Goal: Task Accomplishment & Management: Complete application form

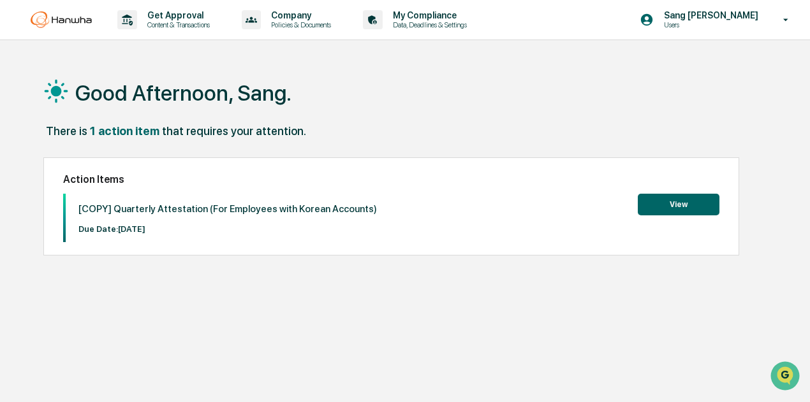
click at [677, 201] on button "View" at bounding box center [679, 205] width 82 height 22
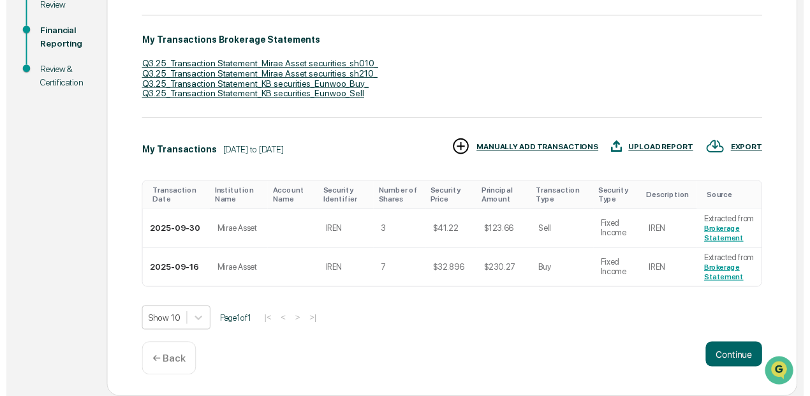
scroll to position [232, 0]
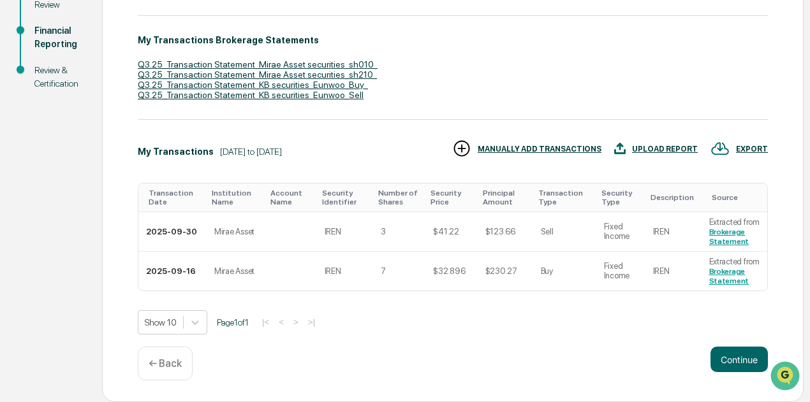
click at [157, 376] on div "← Back" at bounding box center [165, 364] width 55 height 34
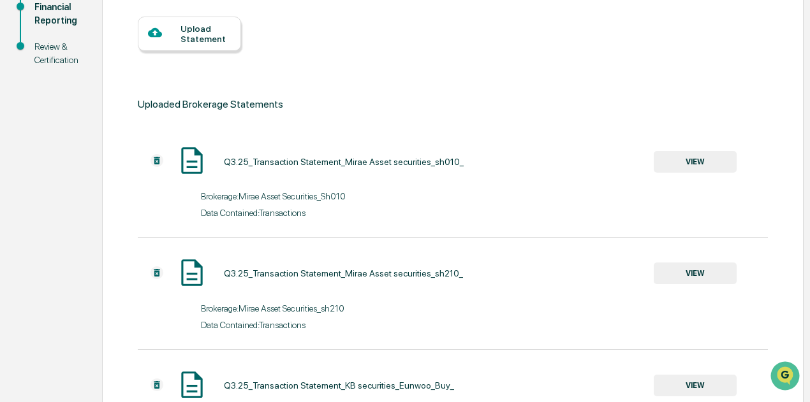
click at [233, 48] on div "Upload Statement" at bounding box center [189, 34] width 103 height 34
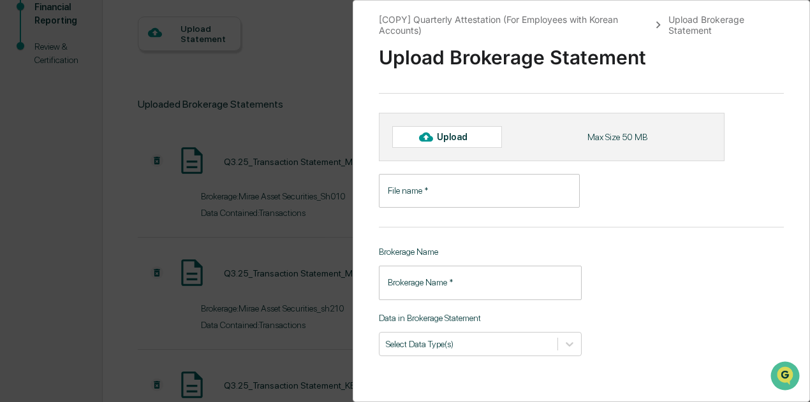
click at [318, 80] on div "[COPY] Quarterly Attestation (For Employees with Korean Accounts) Upload Broker…" at bounding box center [405, 201] width 810 height 402
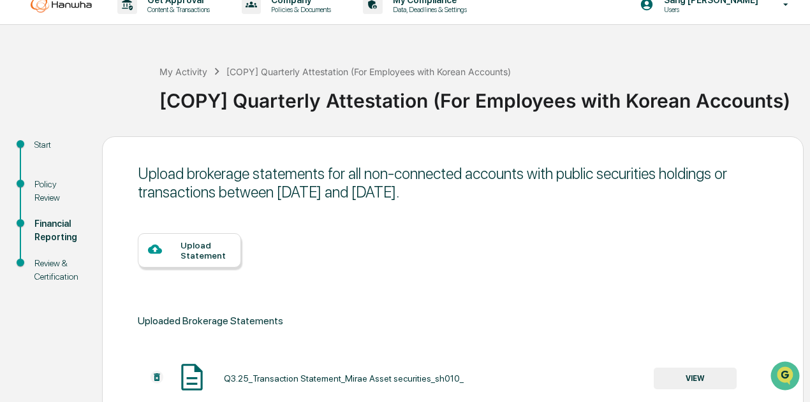
scroll to position [0, 0]
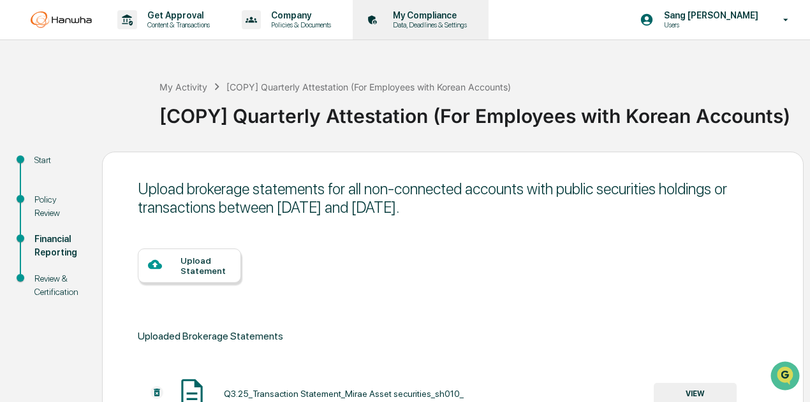
click at [411, 11] on p "My Compliance" at bounding box center [428, 15] width 91 height 10
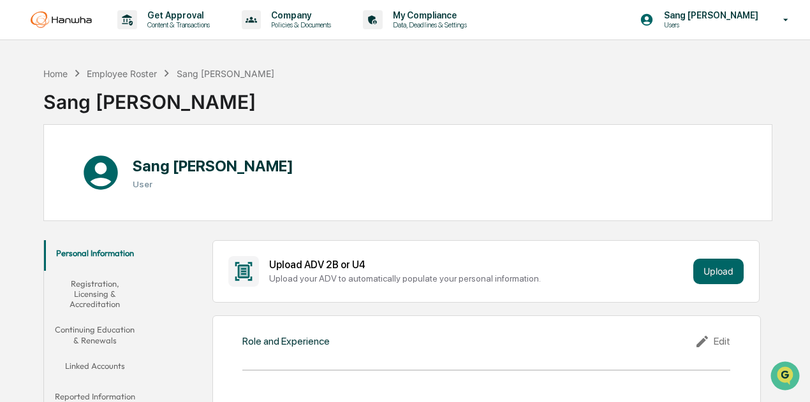
click at [123, 392] on button "Reported Information" at bounding box center [94, 399] width 101 height 31
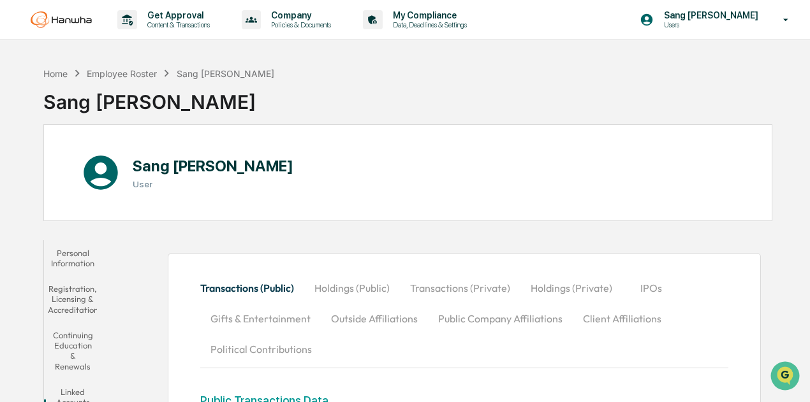
click at [388, 189] on div "Sang [PERSON_NAME] User" at bounding box center [407, 172] width 729 height 97
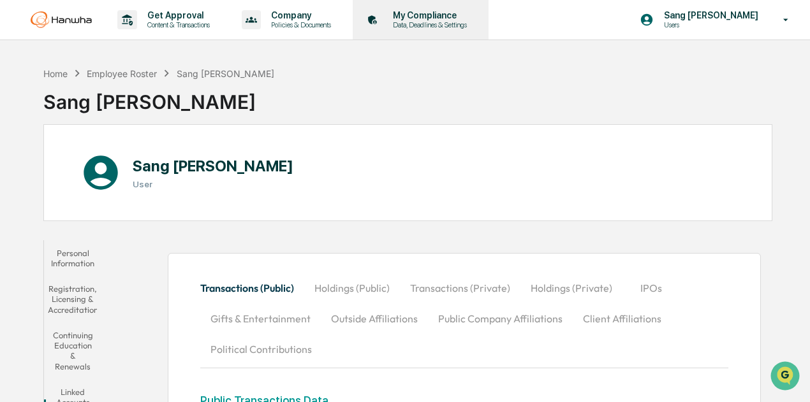
click at [422, 29] on div "My Compliance Data, Deadlines & Settings" at bounding box center [419, 20] width 123 height 40
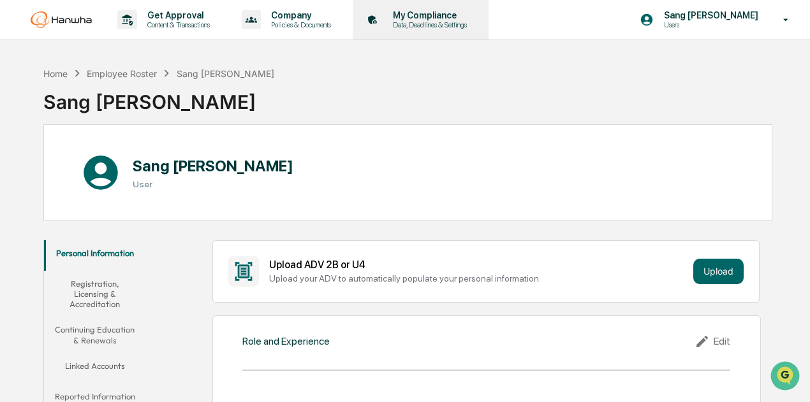
click at [427, 29] on div "My Compliance Data, Deadlines & Settings" at bounding box center [419, 20] width 123 height 40
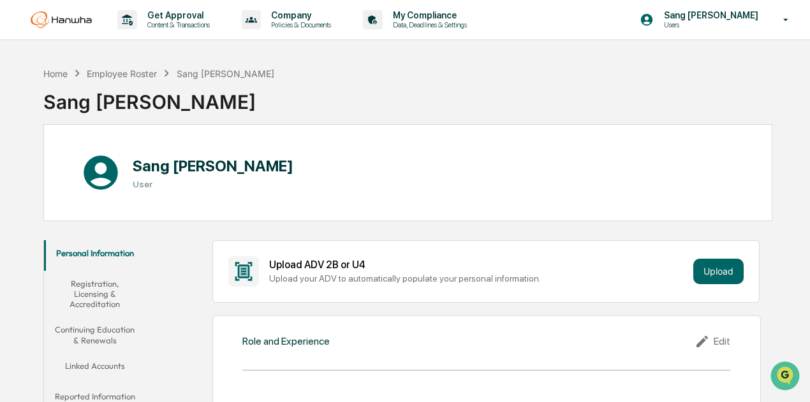
click at [78, 24] on img at bounding box center [61, 19] width 61 height 17
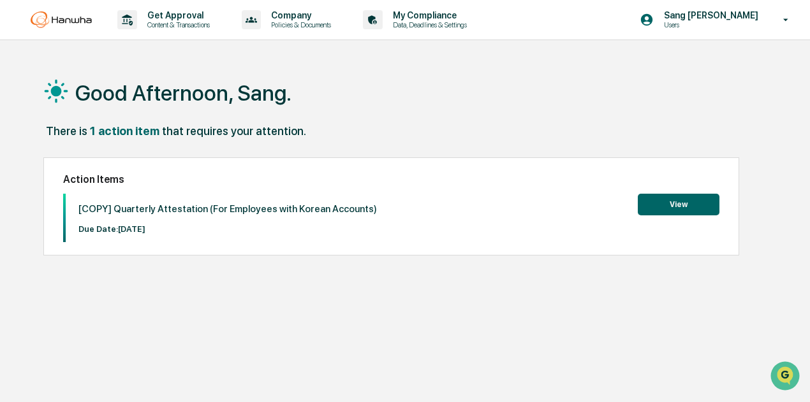
click at [678, 211] on button "View" at bounding box center [679, 205] width 82 height 22
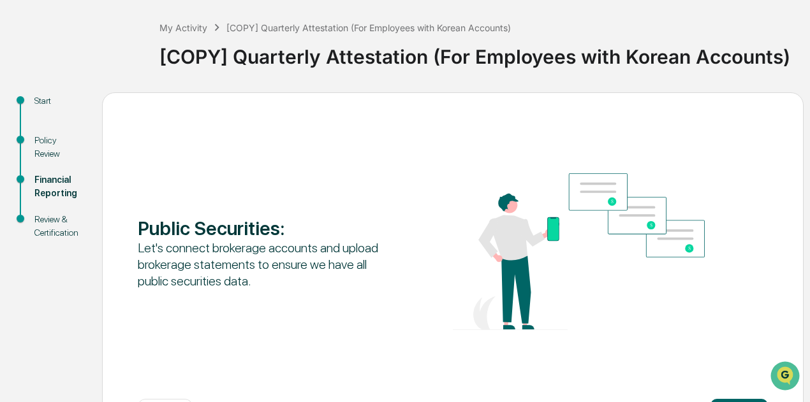
scroll to position [111, 0]
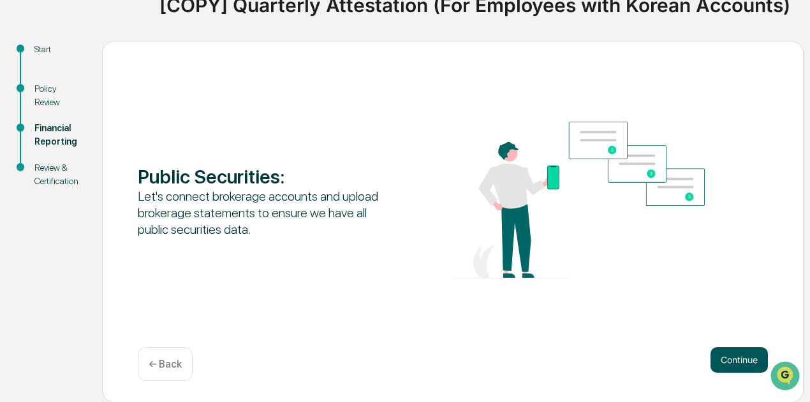
click at [748, 356] on button "Continue" at bounding box center [738, 361] width 57 height 26
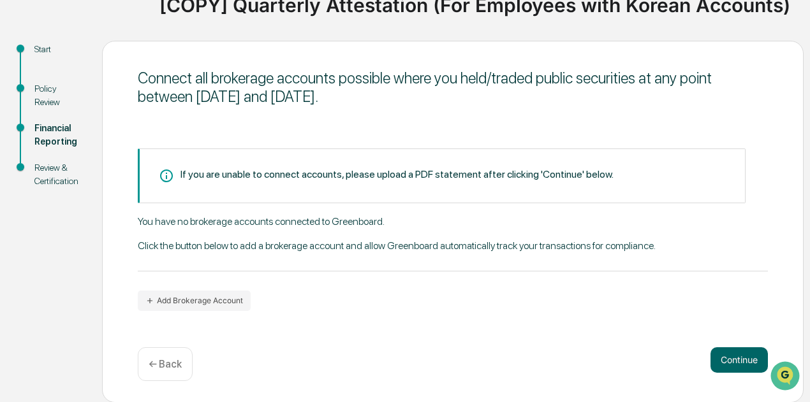
click at [746, 356] on button "Continue" at bounding box center [738, 361] width 57 height 26
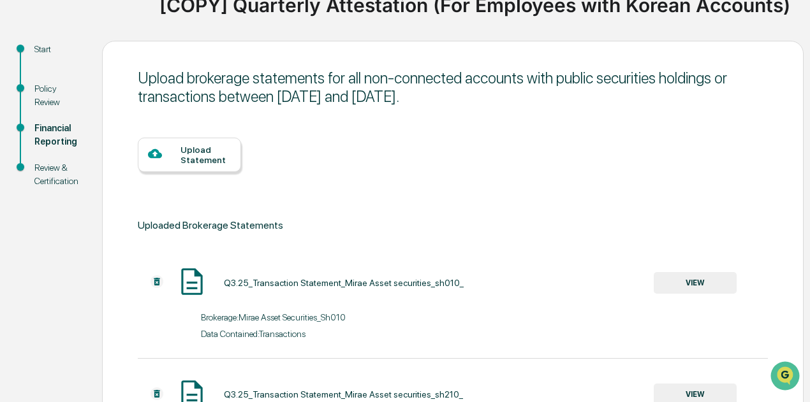
click at [129, 163] on div "Upload brokerage statements for all non-connected accounts with public securiti…" at bounding box center [452, 402] width 701 height 722
click at [172, 156] on div at bounding box center [164, 155] width 33 height 16
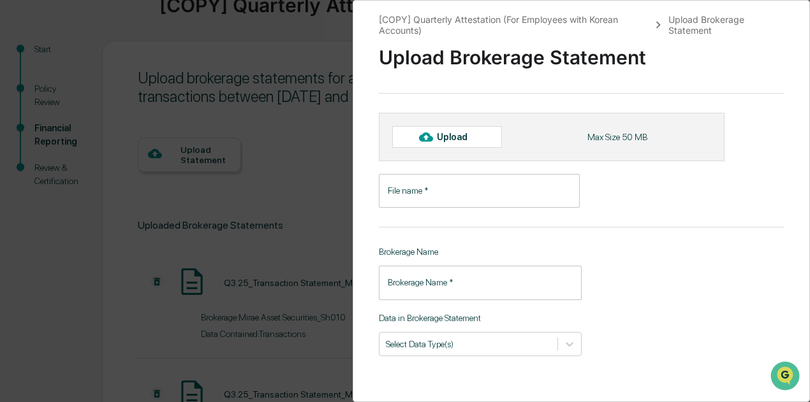
click at [467, 131] on div "Upload" at bounding box center [447, 137] width 110 height 22
click at [278, 199] on div "[COPY] Quarterly Attestation (For Employees with Korean Accounts) Upload Broker…" at bounding box center [405, 201] width 810 height 402
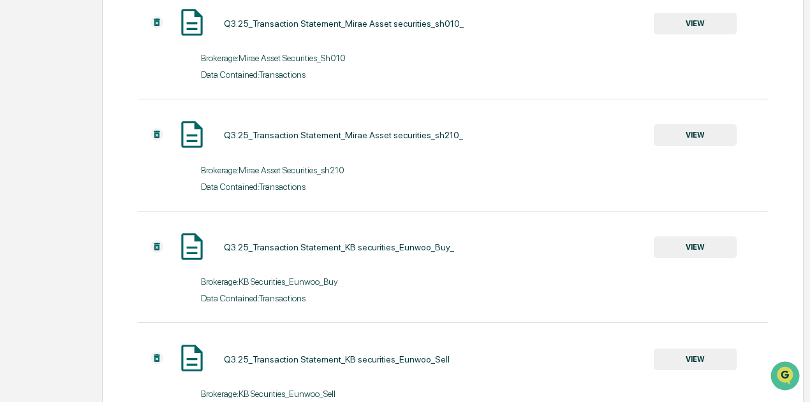
scroll to position [476, 0]
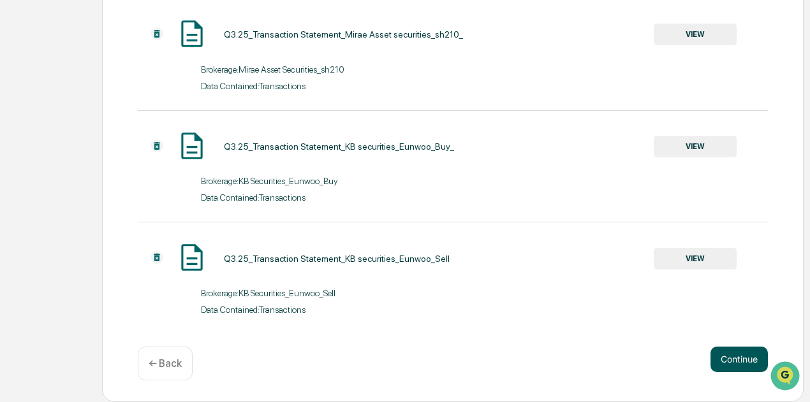
click at [728, 367] on button "Continue" at bounding box center [738, 360] width 57 height 26
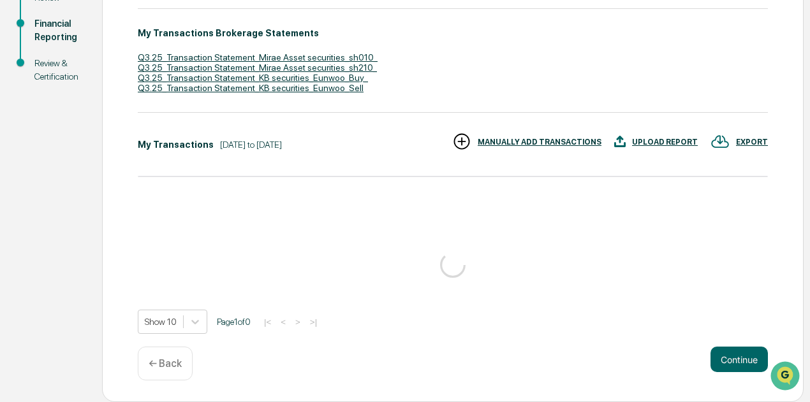
scroll to position [232, 0]
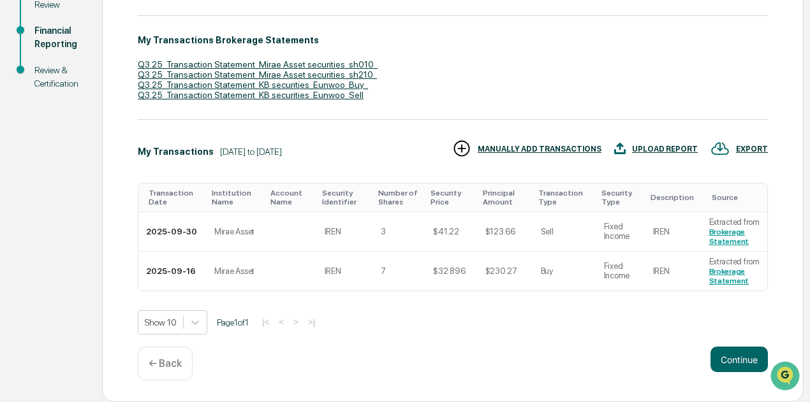
click at [548, 149] on div "MANUALLY ADD TRANSACTIONS" at bounding box center [540, 149] width 124 height 9
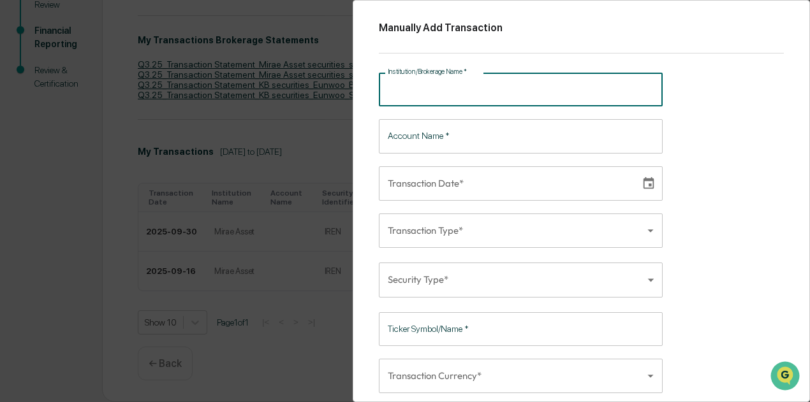
click at [556, 96] on input "Institution/Brokerage Name   *" at bounding box center [521, 90] width 284 height 34
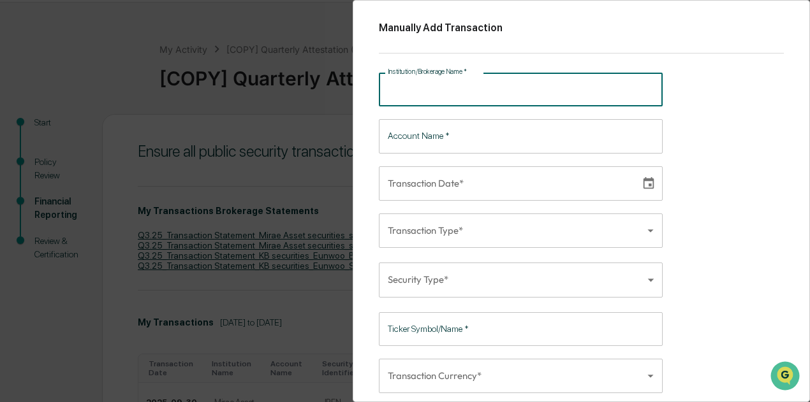
scroll to position [0, 0]
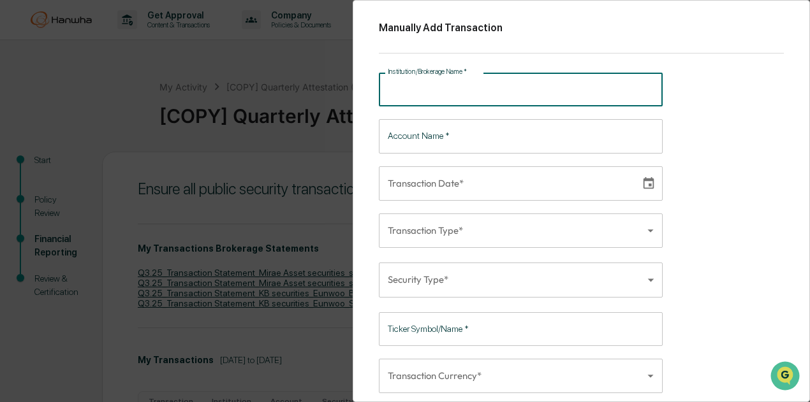
click at [316, 228] on div "Manually Add Transaction Institution/Brokerage Name   * Institution/Brokerage N…" at bounding box center [405, 201] width 810 height 402
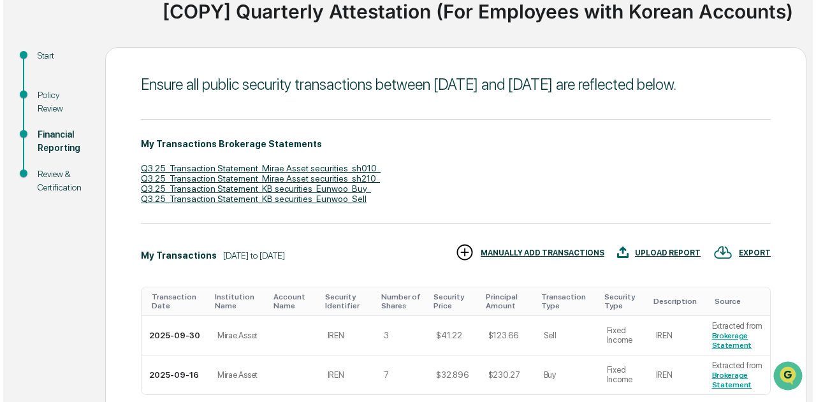
scroll to position [128, 0]
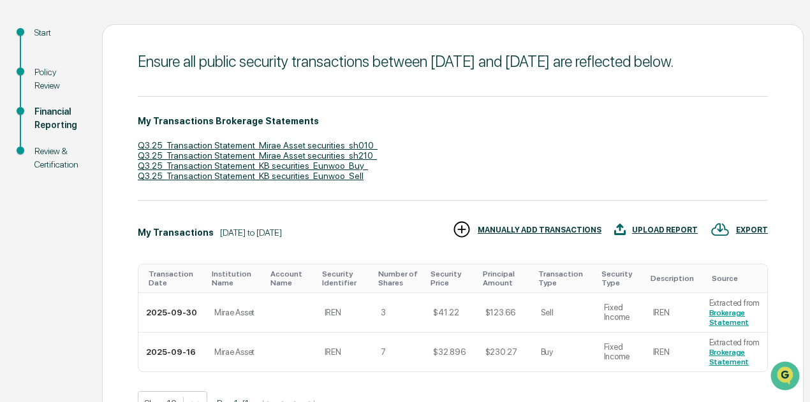
click at [652, 235] on div "UPLOAD REPORT" at bounding box center [665, 230] width 66 height 9
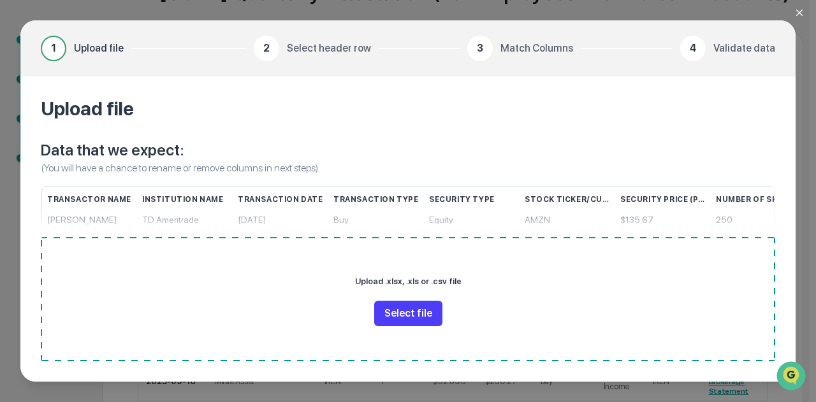
click at [425, 321] on button "Select file" at bounding box center [408, 314] width 68 height 26
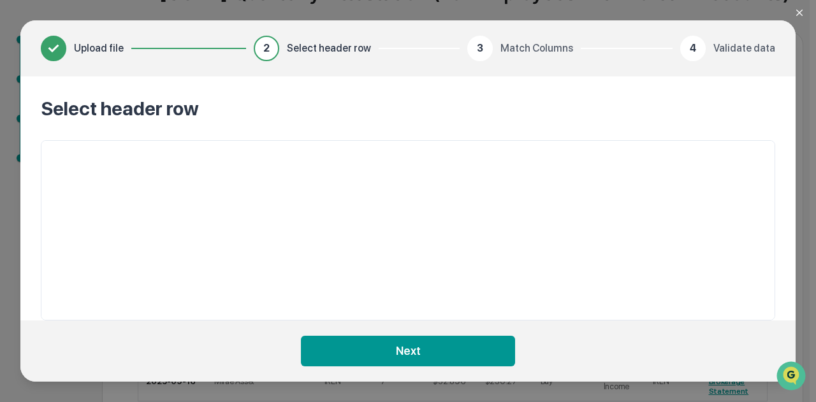
scroll to position [0, 0]
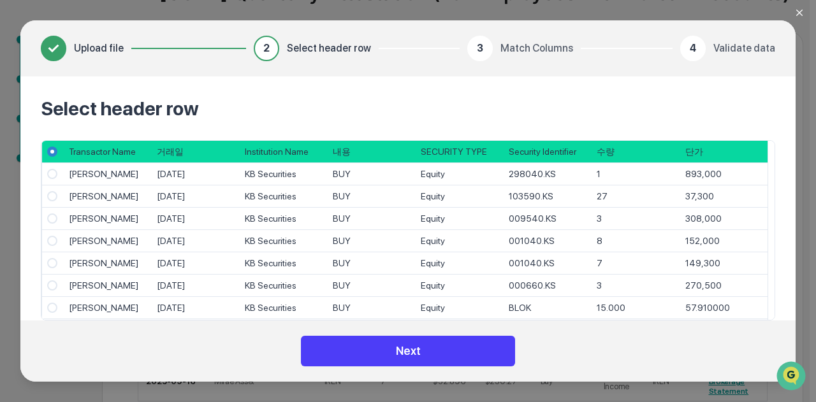
click at [446, 355] on button "Next" at bounding box center [408, 351] width 214 height 31
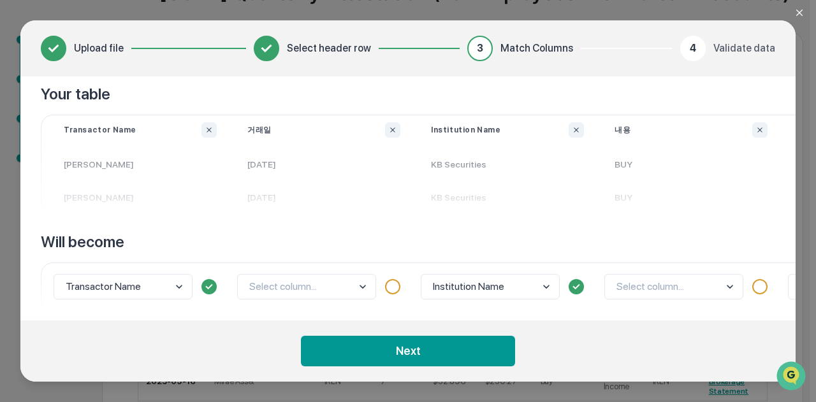
scroll to position [73, 0]
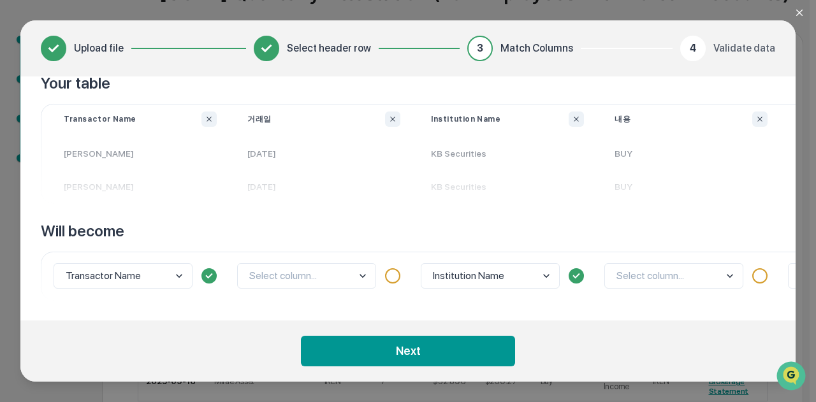
click at [180, 275] on body "Get Approval Content & Transactions Company Policies & Documents My Compliance …" at bounding box center [405, 194] width 810 height 644
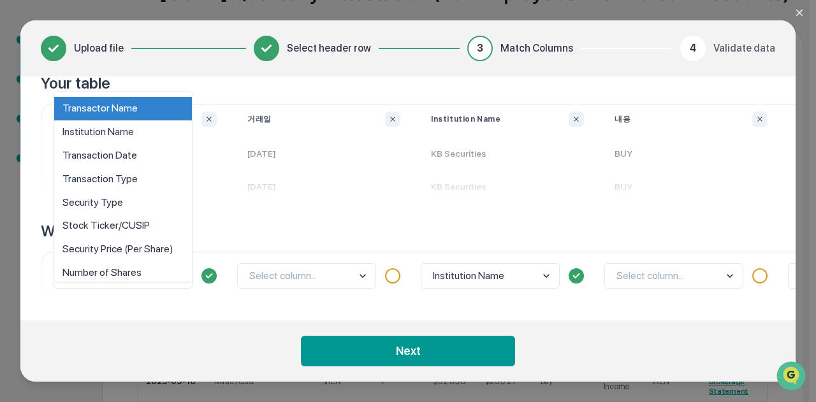
scroll to position [10, 0]
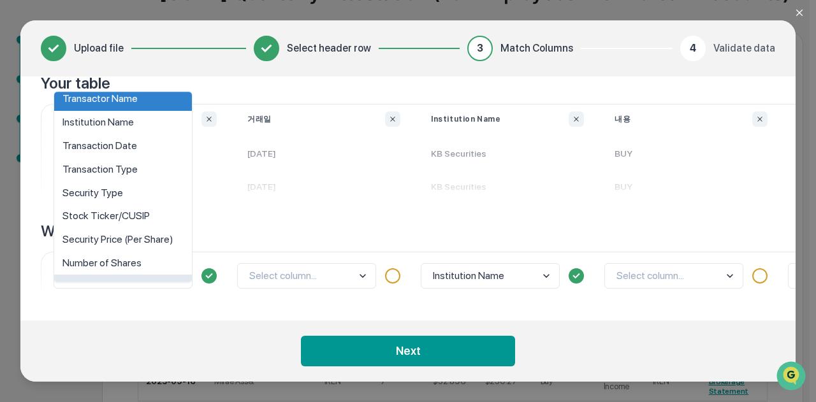
click at [180, 275] on div "Interest Rate (If Applicable)" at bounding box center [123, 287] width 138 height 24
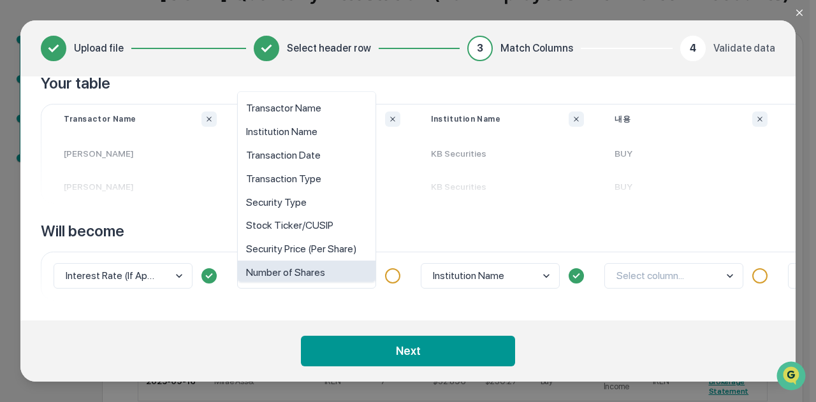
click at [362, 274] on body "Get Approval Content & Transactions Company Policies & Documents My Compliance …" at bounding box center [405, 194] width 810 height 644
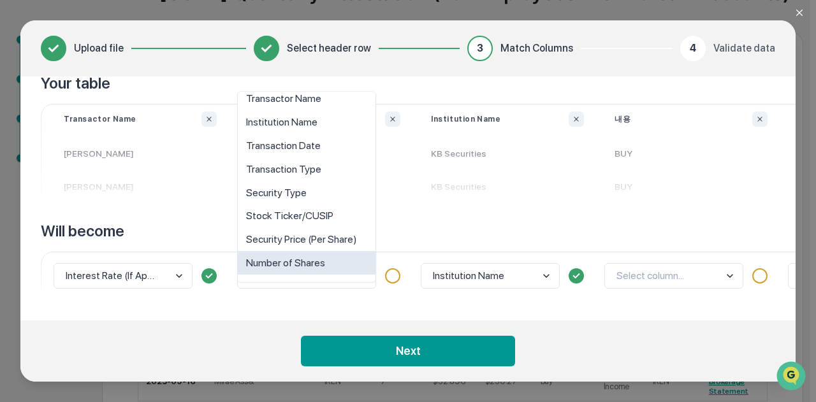
click at [362, 274] on div "Number of Shares" at bounding box center [307, 264] width 138 height 24
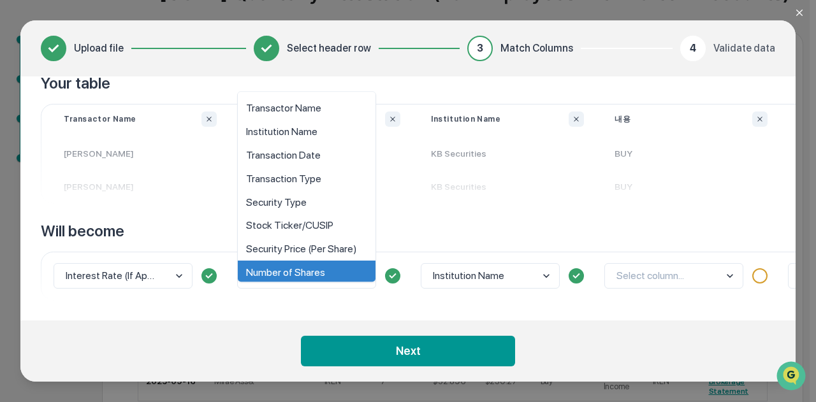
click at [362, 274] on body "Get Approval Content & Transactions Company Policies & Documents My Compliance …" at bounding box center [405, 194] width 810 height 644
click at [334, 152] on div "Transaction Date" at bounding box center [307, 156] width 138 height 24
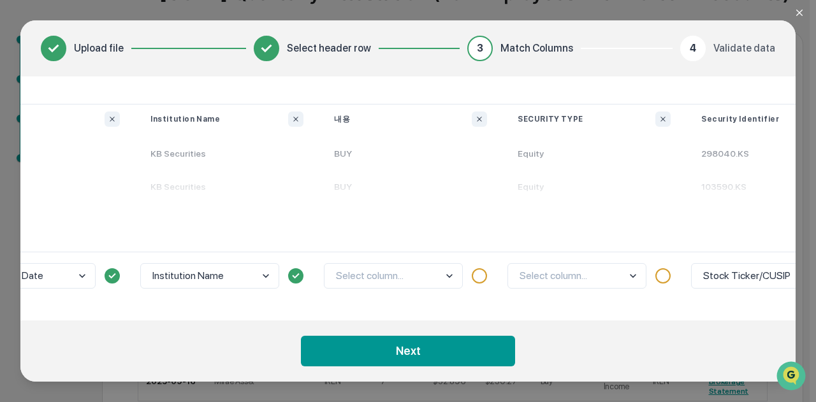
scroll to position [73, 413]
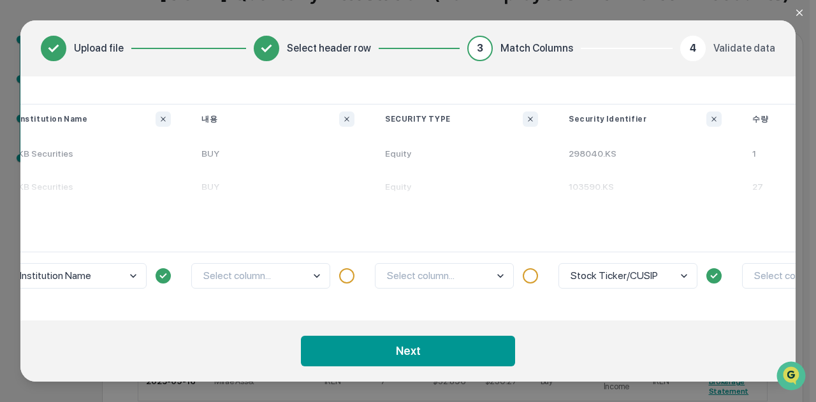
click at [309, 268] on body "Get Approval Content & Transactions Company Policies & Documents My Compliance …" at bounding box center [405, 194] width 810 height 644
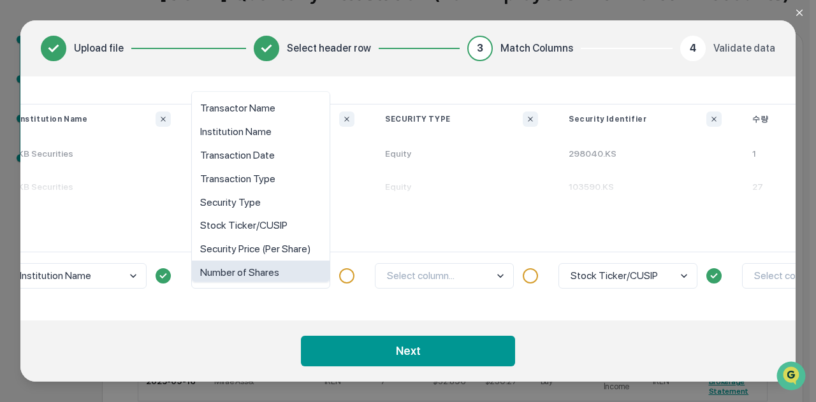
scroll to position [10, 0]
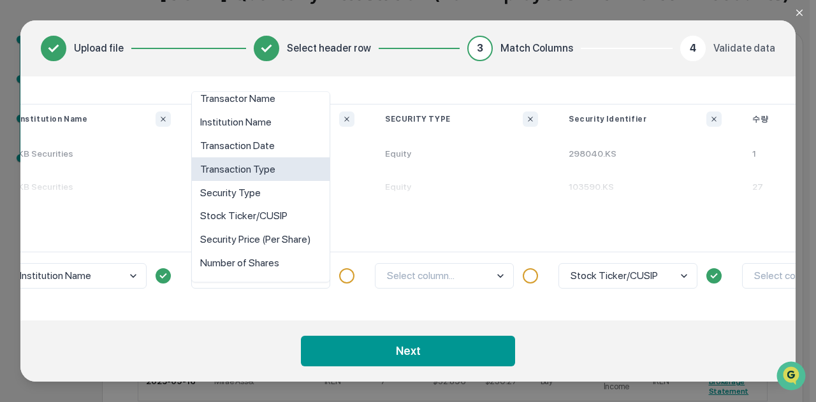
click at [301, 172] on div "Transaction Type" at bounding box center [261, 170] width 138 height 24
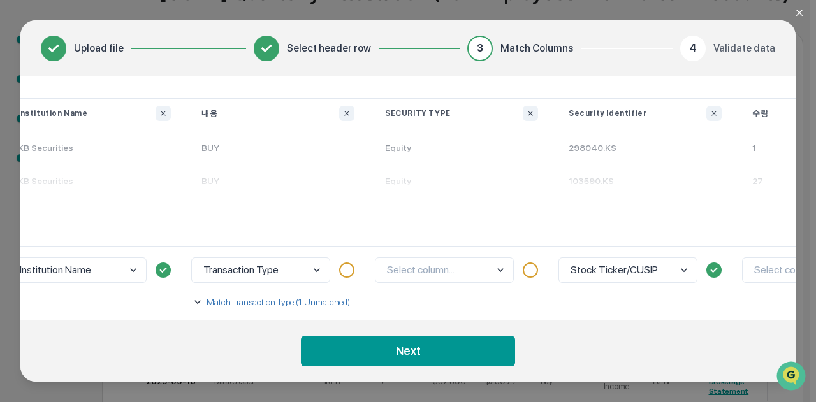
click at [343, 275] on div at bounding box center [346, 270] width 15 height 15
click at [305, 271] on body "Get Approval Content & Transactions Company Policies & Documents My Compliance …" at bounding box center [405, 194] width 810 height 644
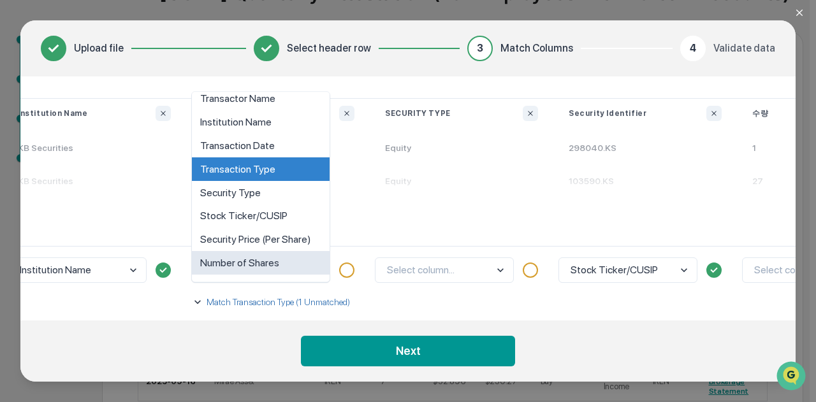
click at [305, 271] on div "Number of Shares" at bounding box center [261, 264] width 138 height 24
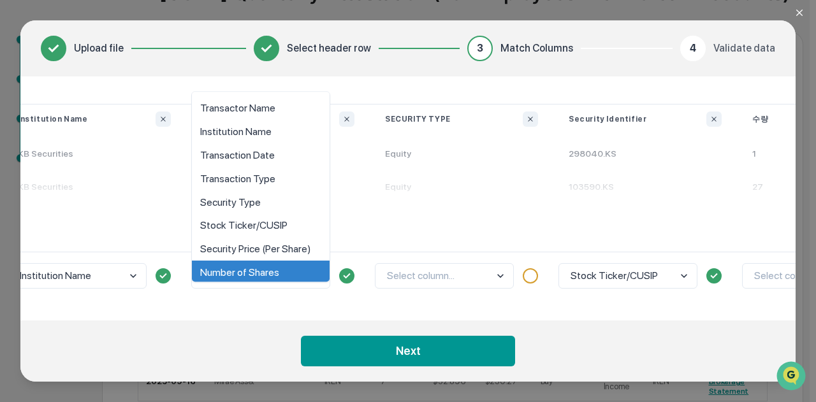
click at [283, 276] on body "Get Approval Content & Transactions Company Policies & Documents My Compliance …" at bounding box center [405, 194] width 810 height 644
drag, startPoint x: 244, startPoint y: 153, endPoint x: 244, endPoint y: 172, distance: 19.1
click at [244, 172] on div "Transactor Name Institution Name Transaction Date Transaction Type Security Typ…" at bounding box center [260, 186] width 139 height 191
click at [244, 177] on div "Transaction Type" at bounding box center [261, 180] width 138 height 24
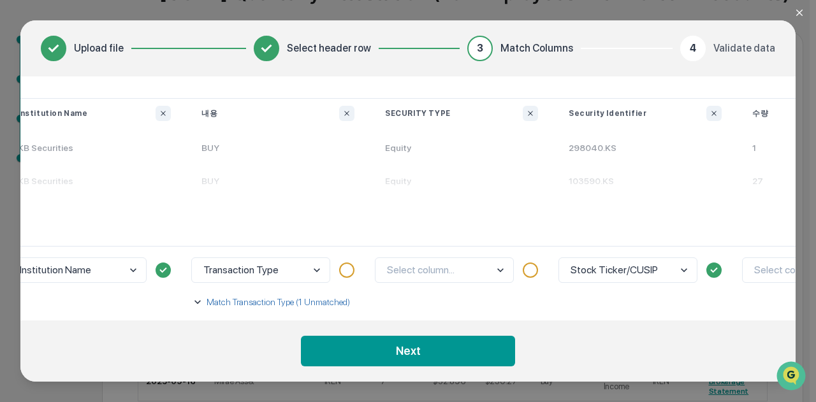
click at [270, 300] on p "Match Transaction Type (1 Unmatched)" at bounding box center [277, 302] width 146 height 13
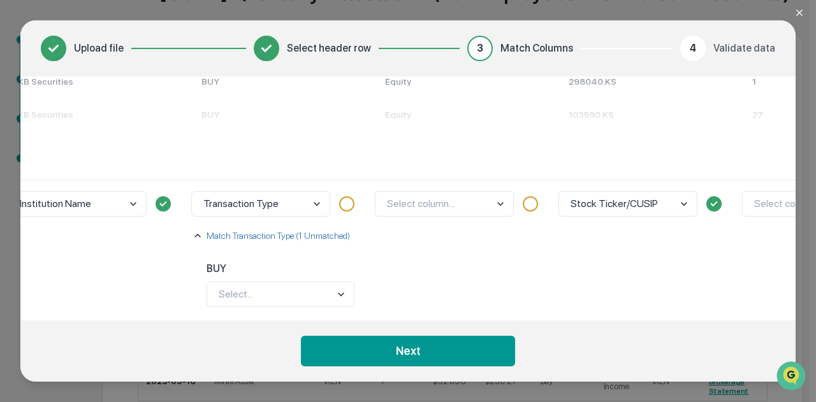
scroll to position [180, 413]
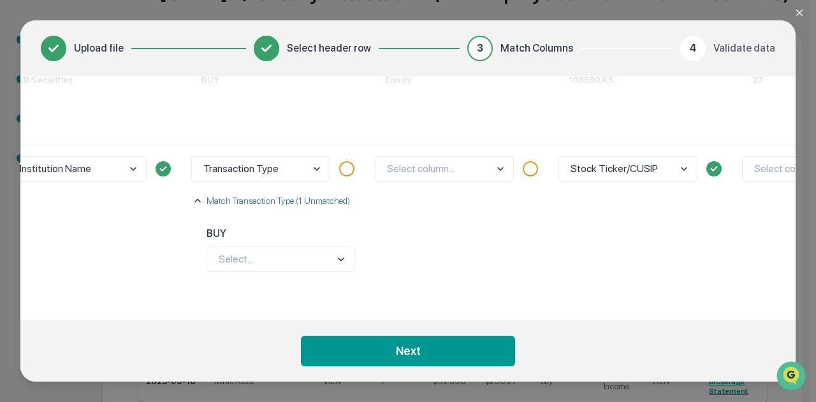
click at [254, 249] on body "Get Approval Content & Transactions Company Policies & Documents My Compliance …" at bounding box center [405, 194] width 810 height 644
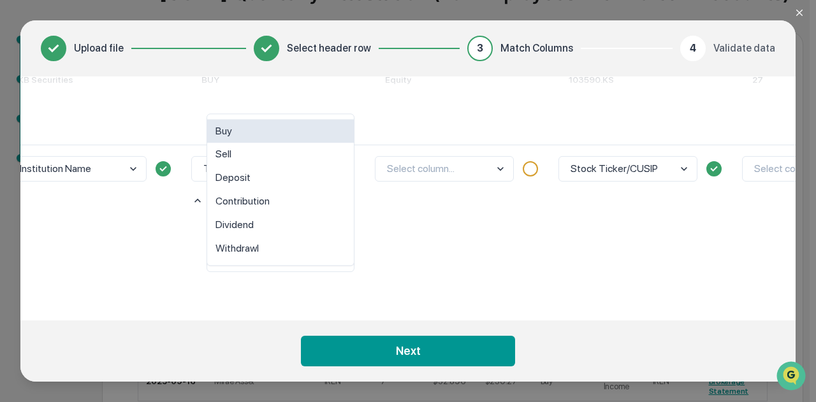
click at [246, 131] on div "Buy" at bounding box center [280, 132] width 147 height 24
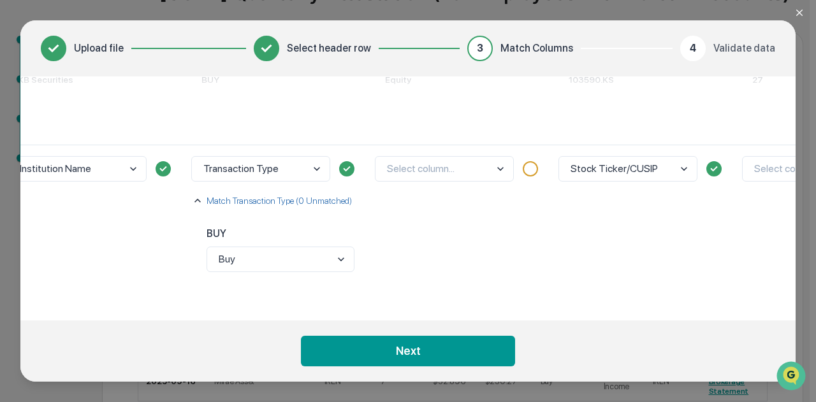
click at [418, 221] on div "Select column..." at bounding box center [462, 223] width 184 height 156
click at [491, 165] on body "Get Approval Content & Transactions Company Policies & Documents My Compliance …" at bounding box center [405, 194] width 810 height 644
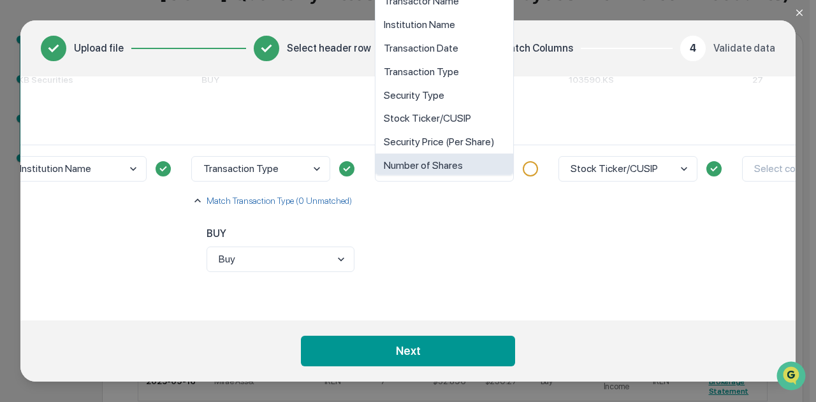
scroll to position [10, 0]
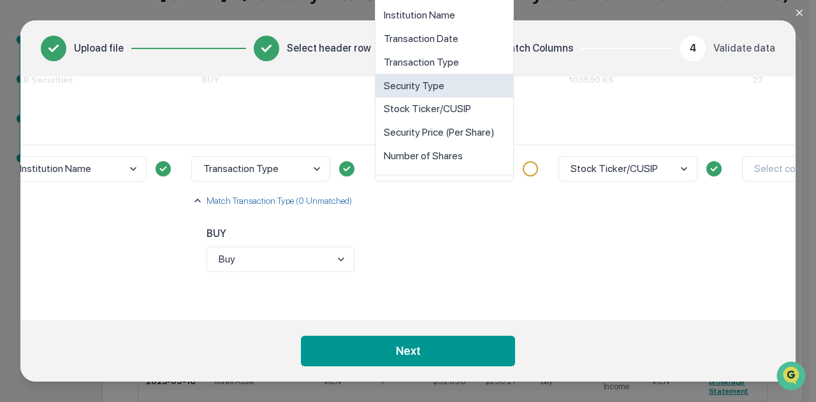
click at [476, 76] on div "Security Type" at bounding box center [445, 86] width 138 height 24
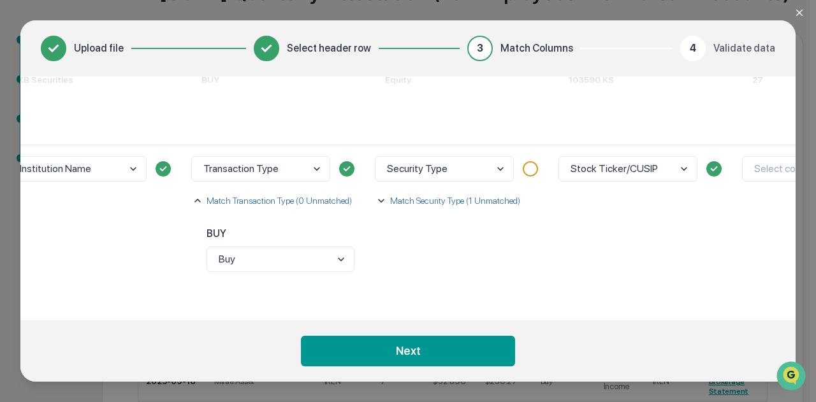
click at [491, 194] on p "Match Security Type (1 Unmatched)" at bounding box center [454, 200] width 133 height 13
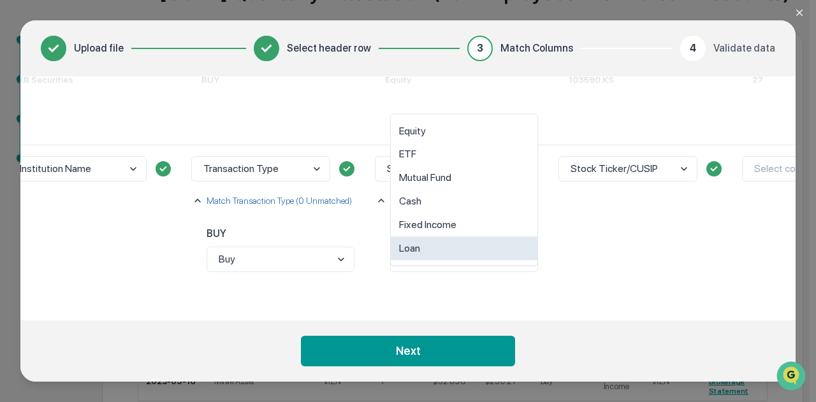
click at [464, 247] on body "Get Approval Content & Transactions Company Policies & Documents My Compliance …" at bounding box center [405, 194] width 810 height 644
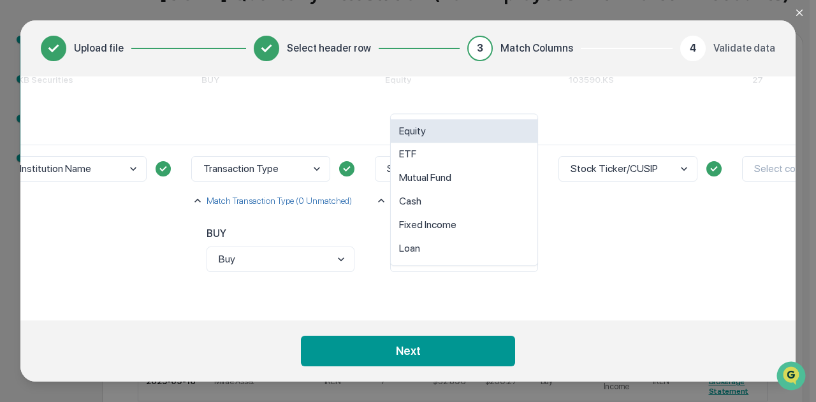
click at [450, 134] on div "Equity" at bounding box center [464, 132] width 147 height 24
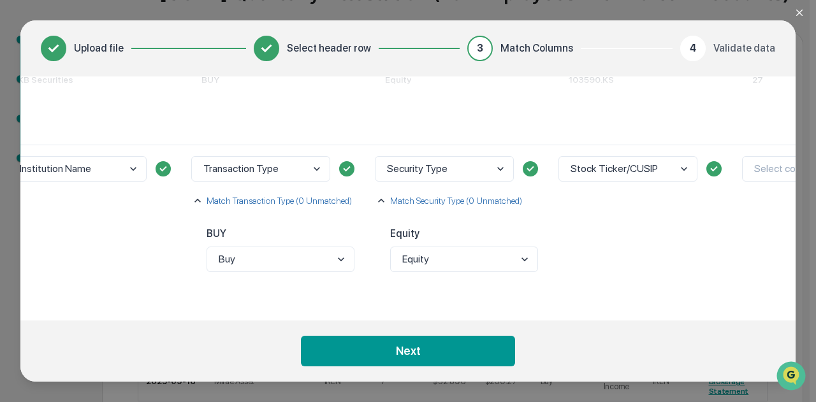
click at [599, 224] on div "Stock Ticker/CUSIP" at bounding box center [646, 223] width 184 height 156
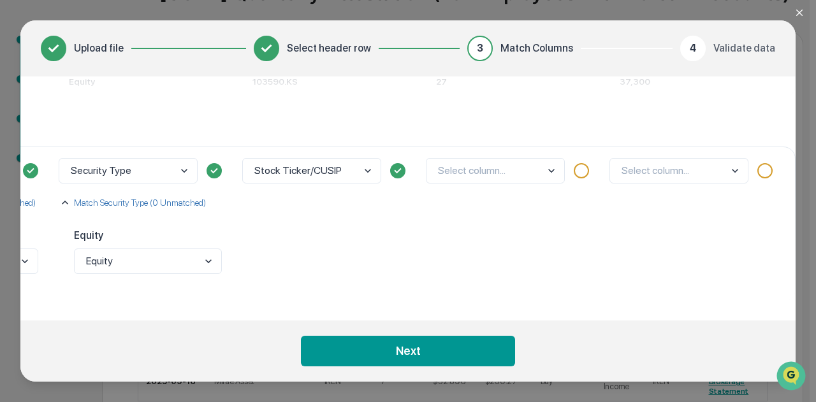
scroll to position [180, 736]
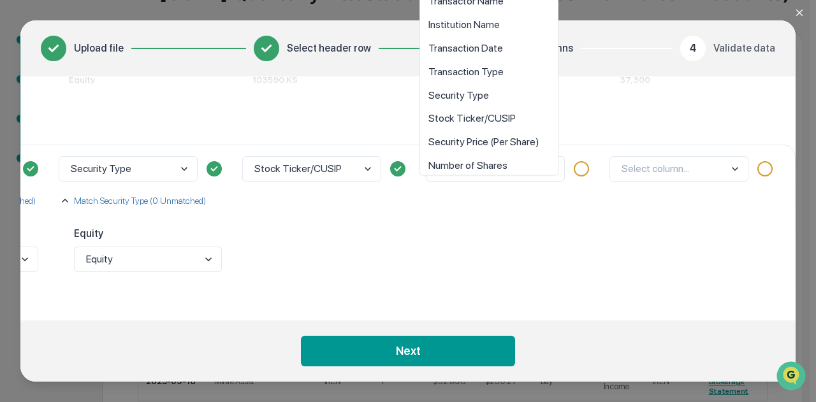
click at [524, 170] on body "Get Approval Content & Transactions Company Policies & Documents My Compliance …" at bounding box center [405, 194] width 810 height 644
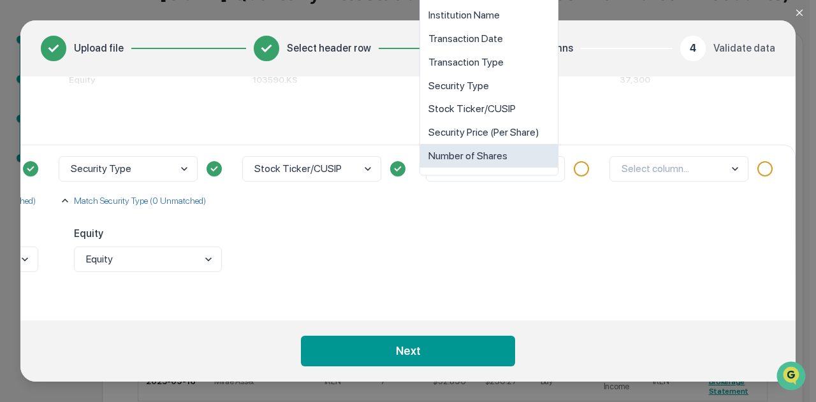
click at [515, 154] on div "Number of Shares" at bounding box center [489, 157] width 138 height 24
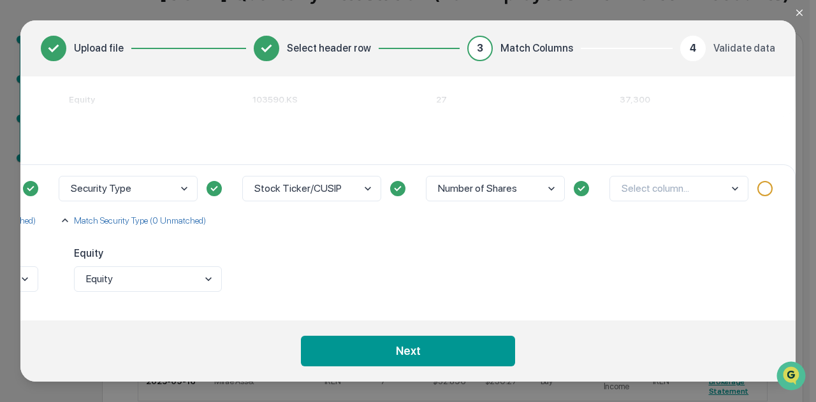
scroll to position [180, 736]
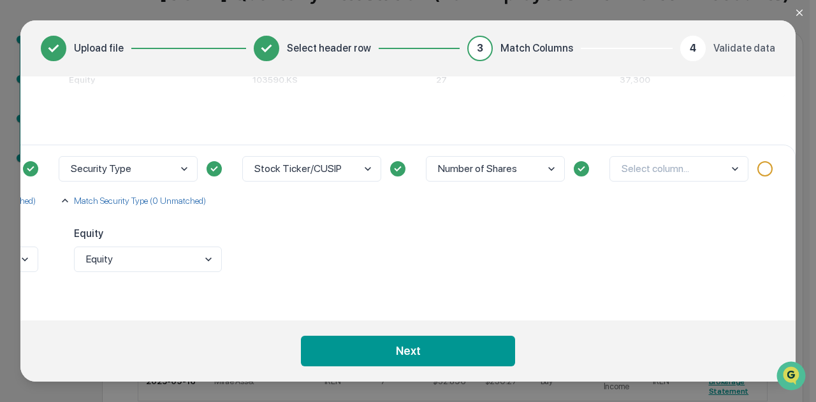
click at [684, 172] on body "Get Approval Content & Transactions Company Policies & Documents My Compliance …" at bounding box center [405, 194] width 810 height 644
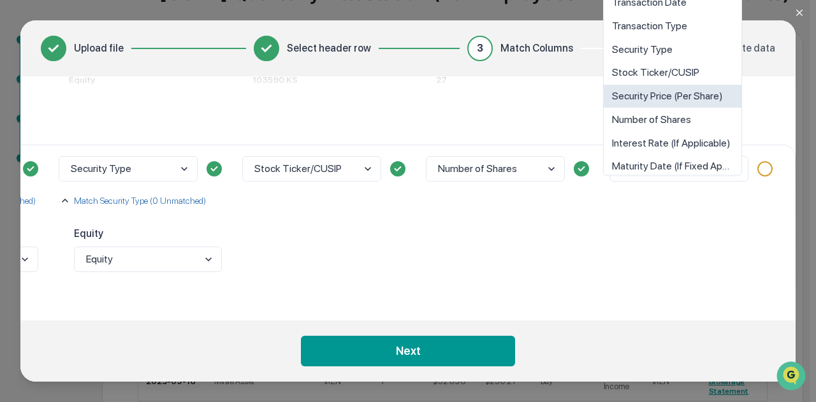
scroll to position [54, 0]
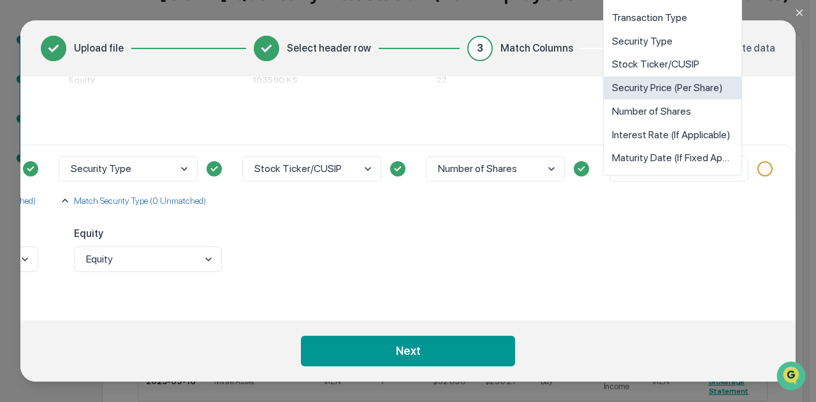
click at [691, 91] on div "Security Price (Per Share)" at bounding box center [673, 89] width 138 height 24
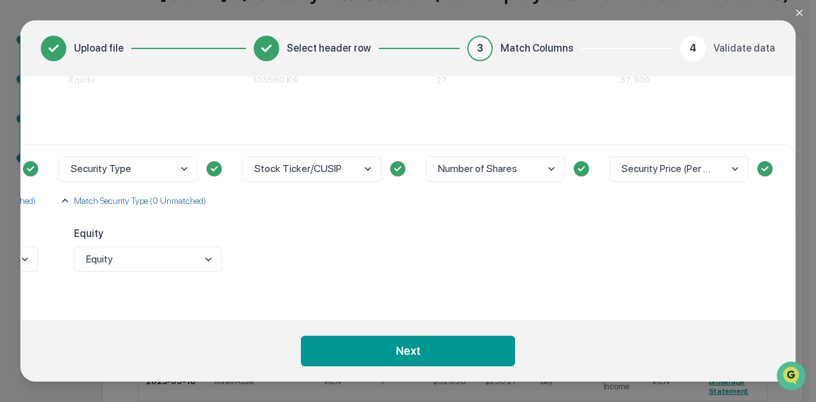
click at [685, 222] on div "option Security Price (Per Share), selected. 단가 is focused ,type to refine list…" at bounding box center [697, 223] width 184 height 156
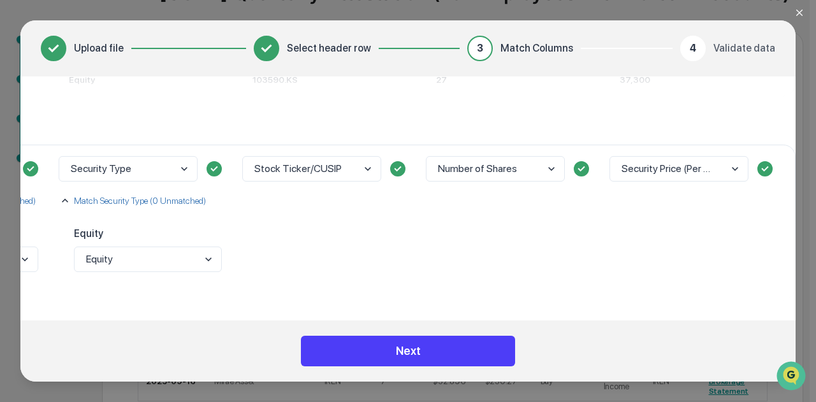
click at [463, 346] on button "Next" at bounding box center [408, 351] width 214 height 31
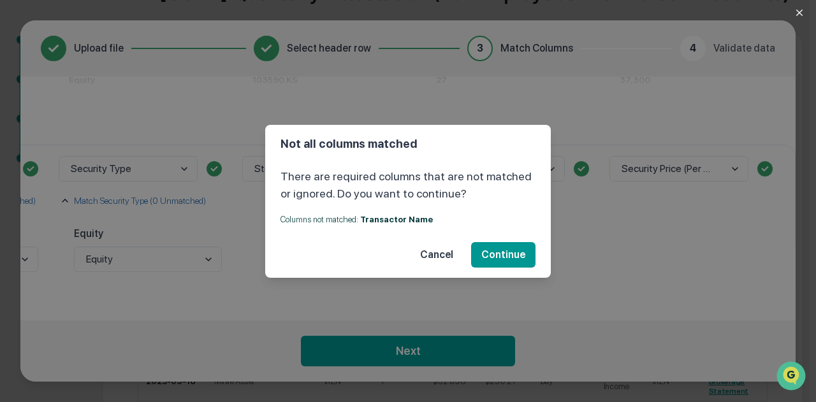
click at [431, 253] on button "Cancel" at bounding box center [437, 255] width 54 height 26
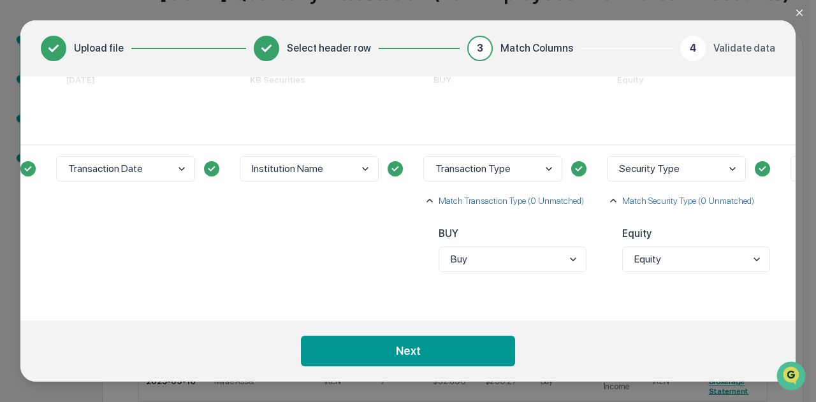
scroll to position [180, 178]
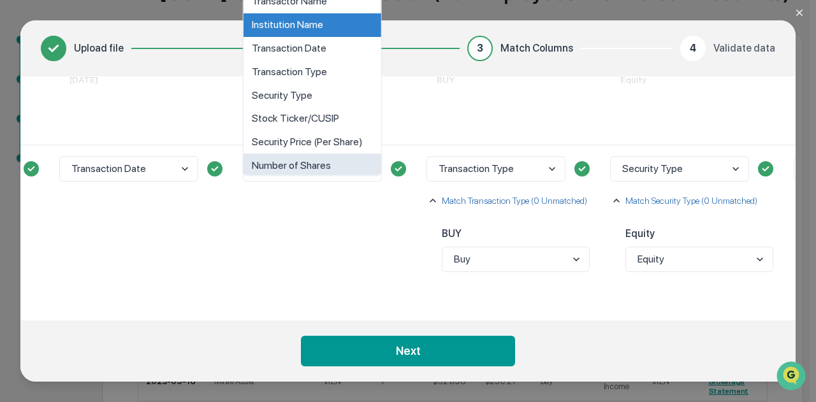
click at [308, 161] on body "Get Approval Content & Transactions Company Policies & Documents My Compliance …" at bounding box center [405, 194] width 810 height 644
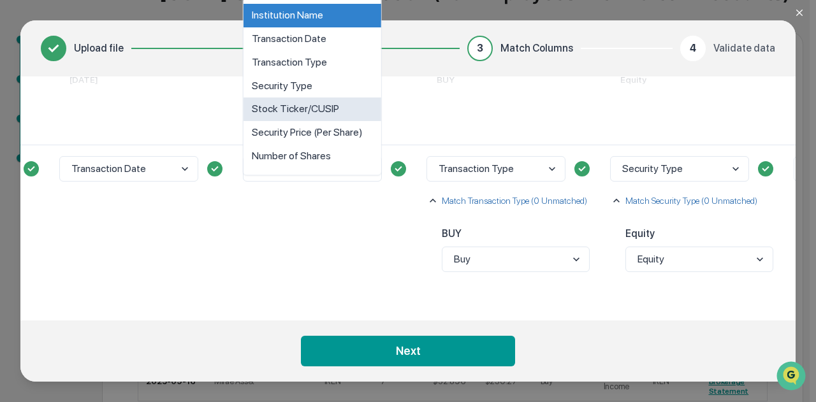
scroll to position [0, 0]
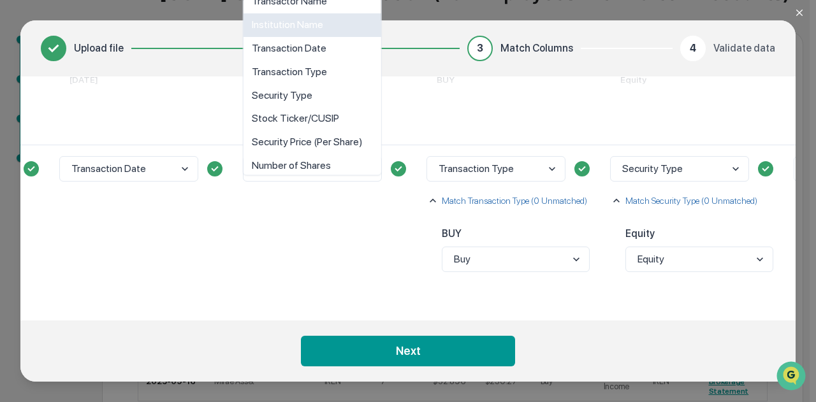
click at [330, 22] on div "Institution Name" at bounding box center [313, 25] width 138 height 24
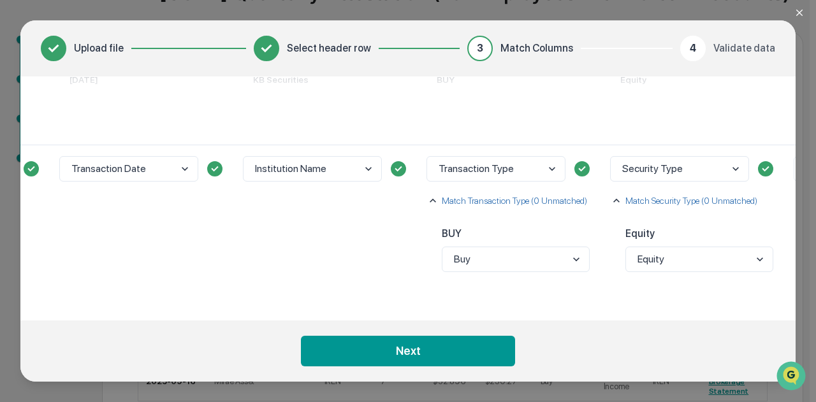
click at [311, 225] on div "Institution Name" at bounding box center [330, 223] width 184 height 156
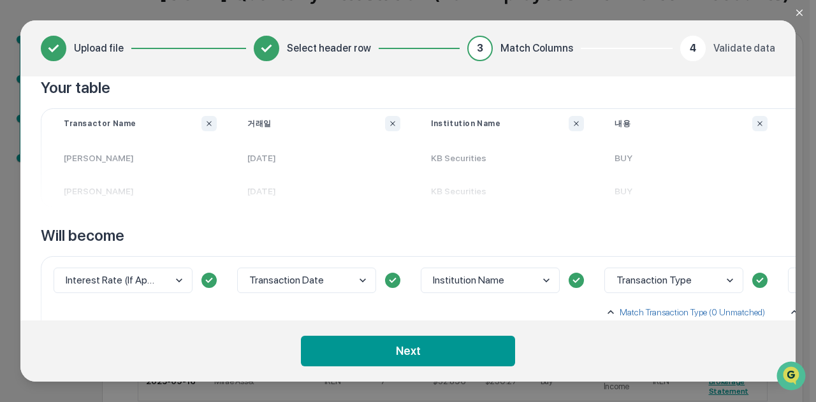
scroll to position [52, 0]
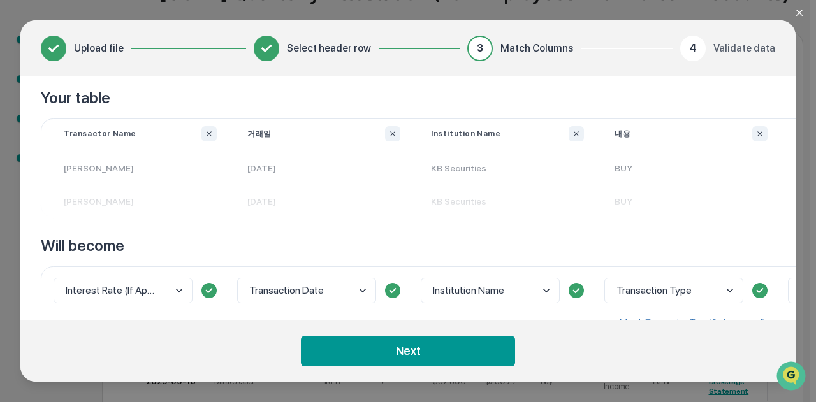
click at [162, 297] on body "Get Approval Content & Transactions Company Policies & Documents My Compliance …" at bounding box center [405, 194] width 810 height 644
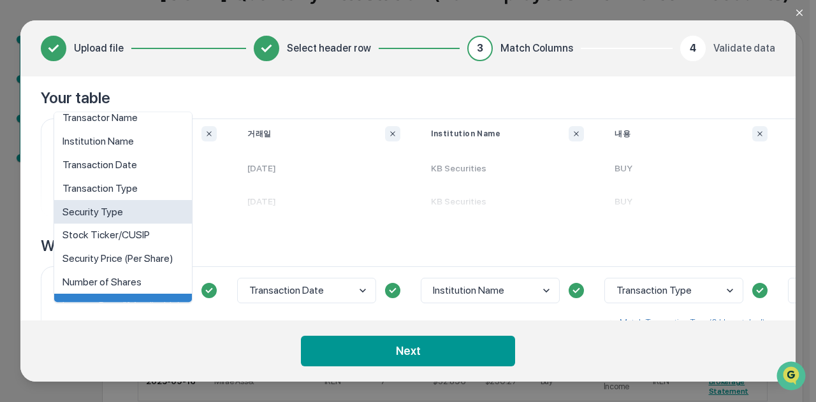
scroll to position [0, 0]
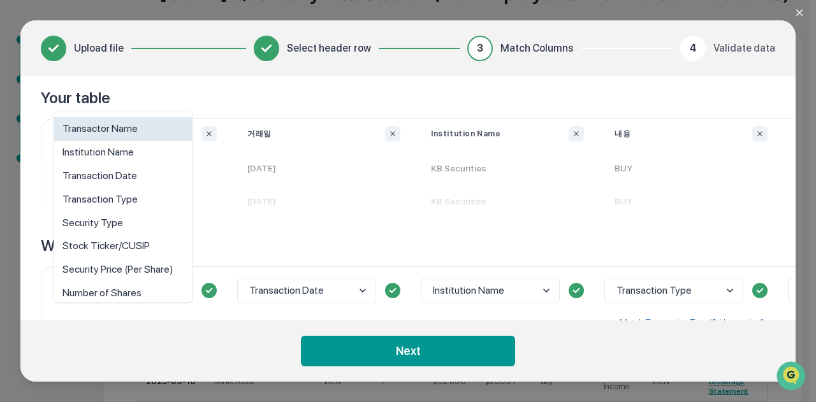
click at [130, 133] on div "Transactor Name" at bounding box center [123, 129] width 138 height 24
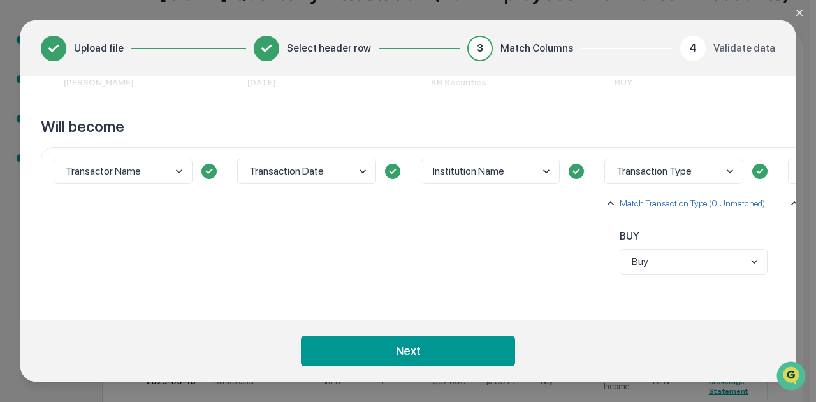
scroll to position [180, 0]
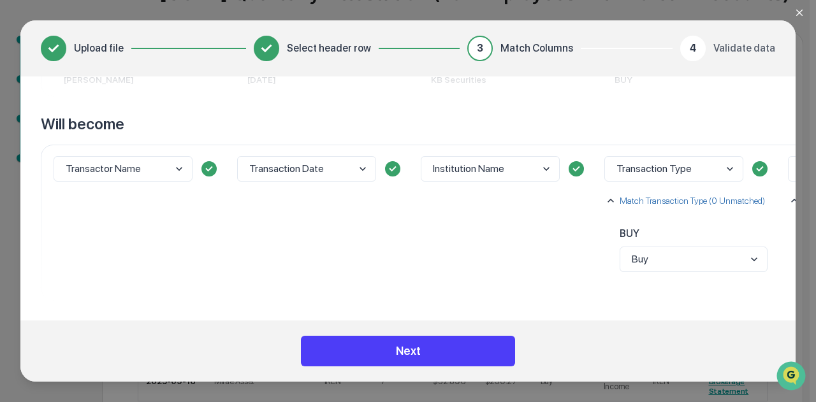
click at [363, 344] on button "Next" at bounding box center [408, 351] width 214 height 31
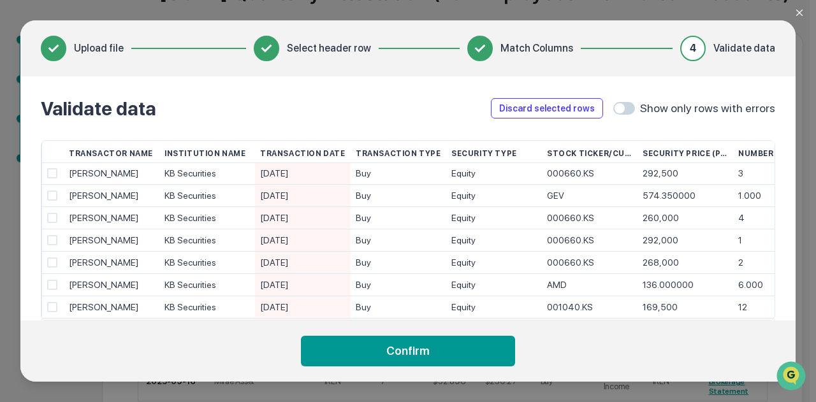
scroll to position [510, 0]
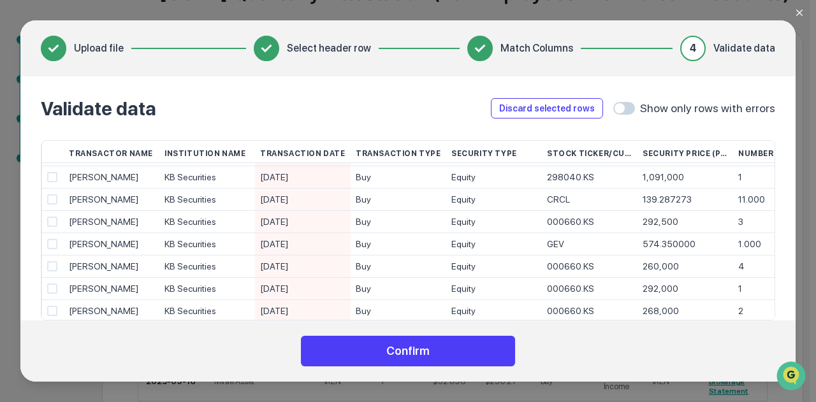
click at [457, 351] on button "Confirm" at bounding box center [408, 351] width 214 height 31
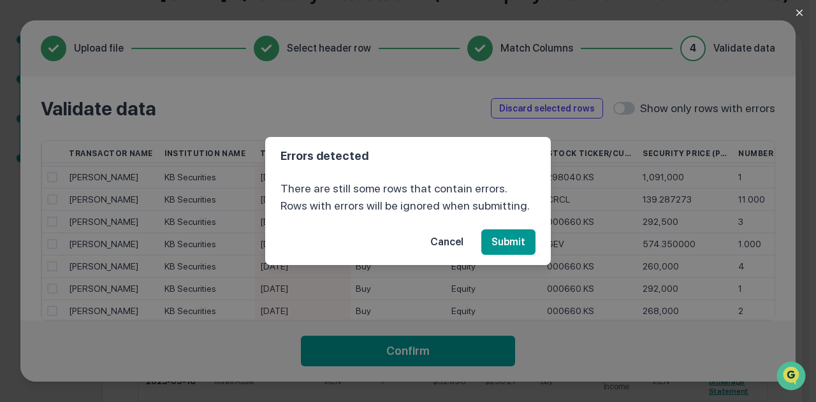
click at [461, 243] on button "Cancel" at bounding box center [447, 243] width 54 height 26
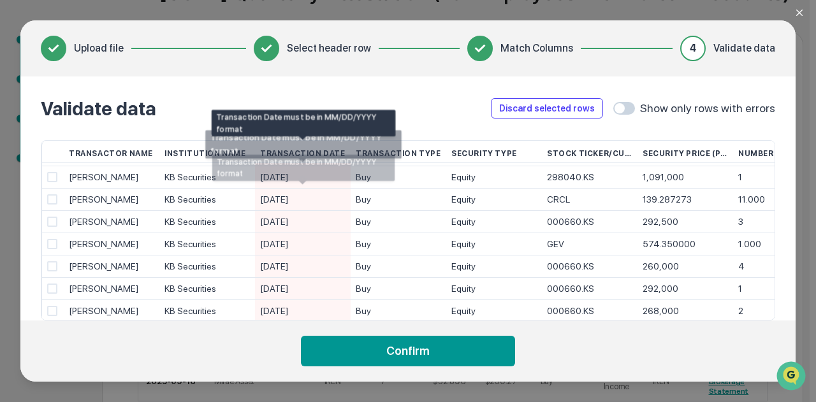
click at [290, 173] on div "[DATE]" at bounding box center [302, 177] width 85 height 22
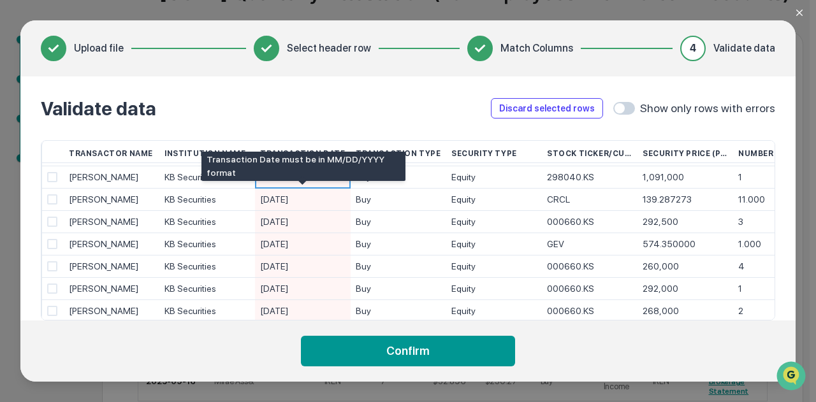
type input "**"
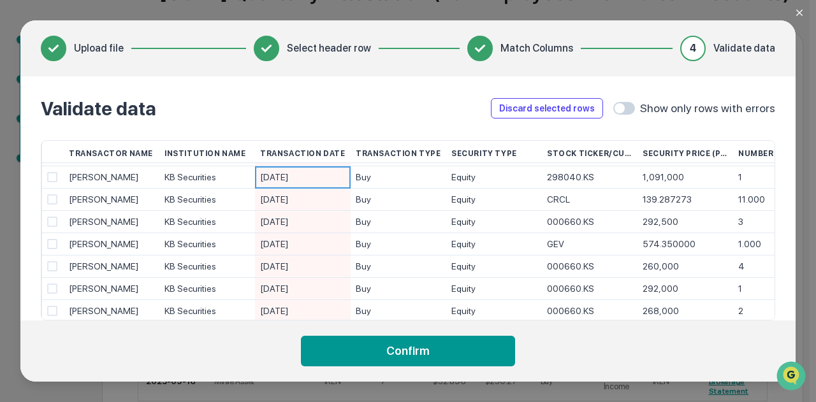
click at [579, 388] on div "Upload file Select header row Match Columns 4 Validate data Validate data Disca…" at bounding box center [408, 201] width 816 height 402
click at [802, 6] on button "Close modal" at bounding box center [808, 13] width 26 height 26
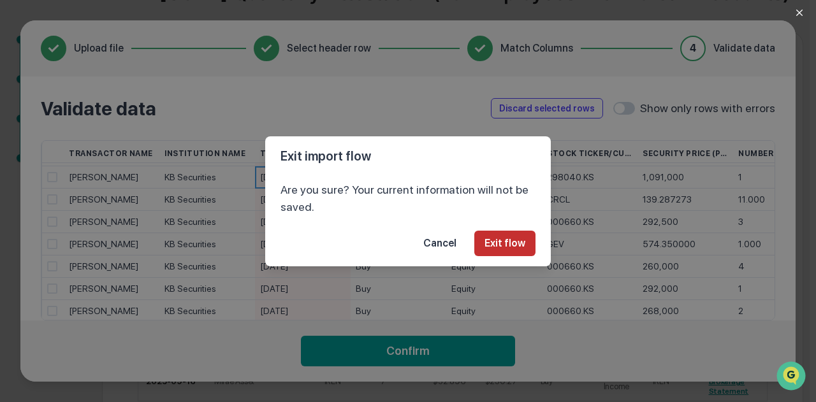
click at [508, 242] on button "Exit flow" at bounding box center [504, 244] width 61 height 26
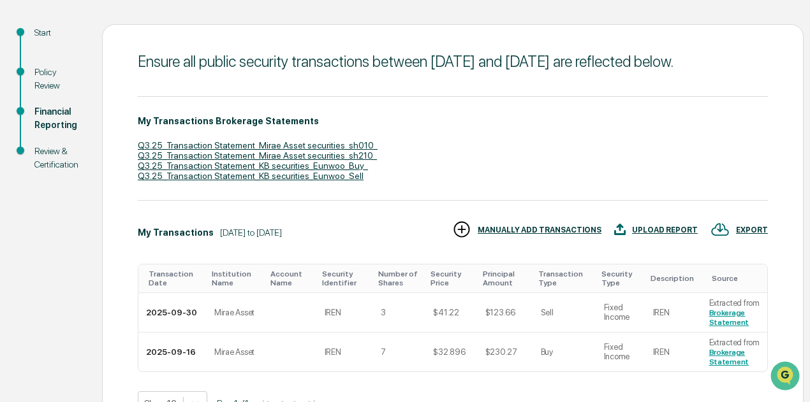
click at [654, 241] on div "UPLOAD REPORT" at bounding box center [656, 230] width 84 height 21
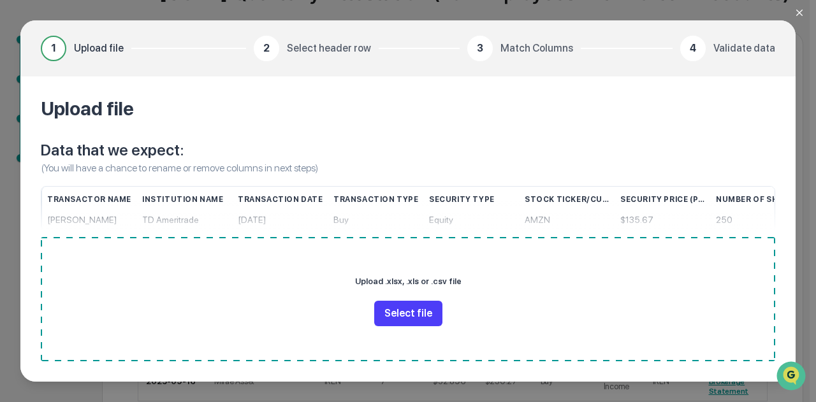
click at [412, 311] on button "Select file" at bounding box center [408, 314] width 68 height 26
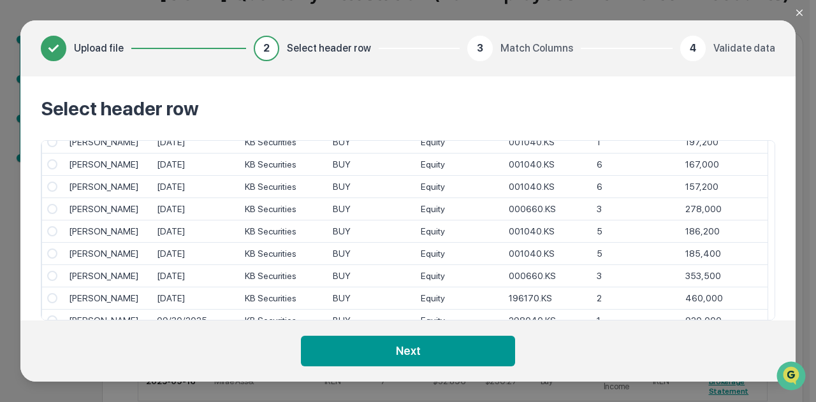
scroll to position [869, 0]
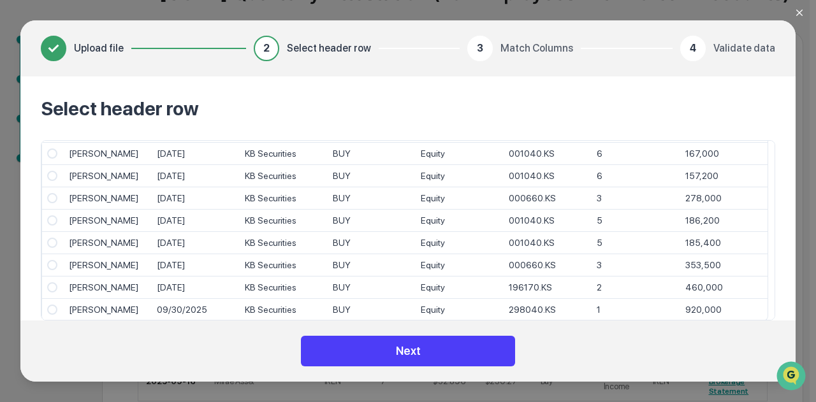
click at [397, 355] on button "Next" at bounding box center [408, 351] width 214 height 31
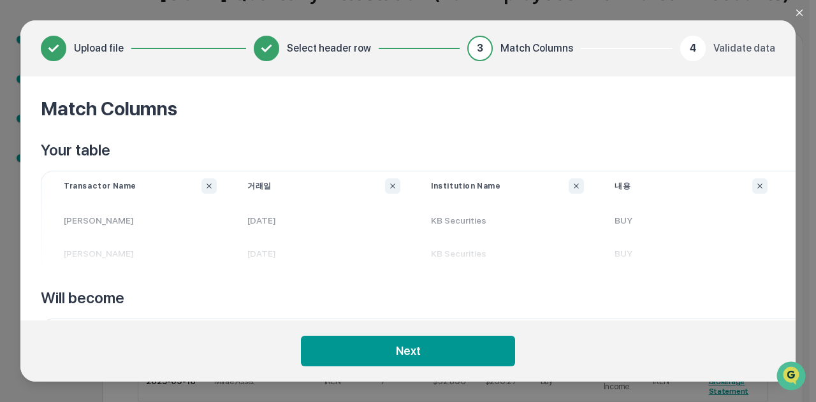
scroll to position [73, 0]
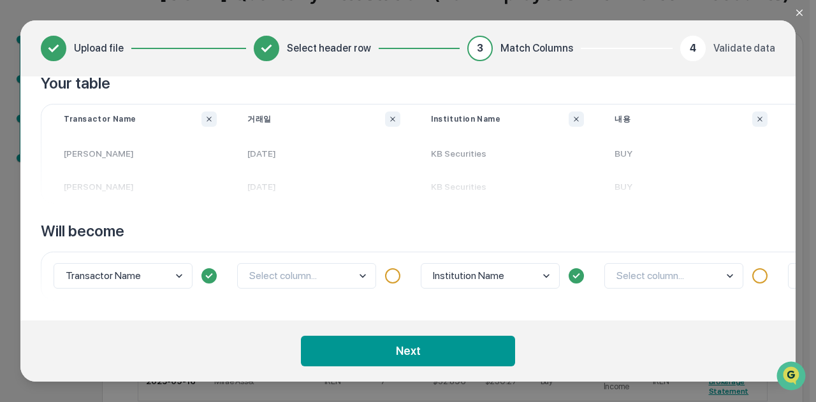
click at [167, 269] on body "Get Approval Content & Transactions Company Policies & Documents My Compliance …" at bounding box center [405, 194] width 810 height 644
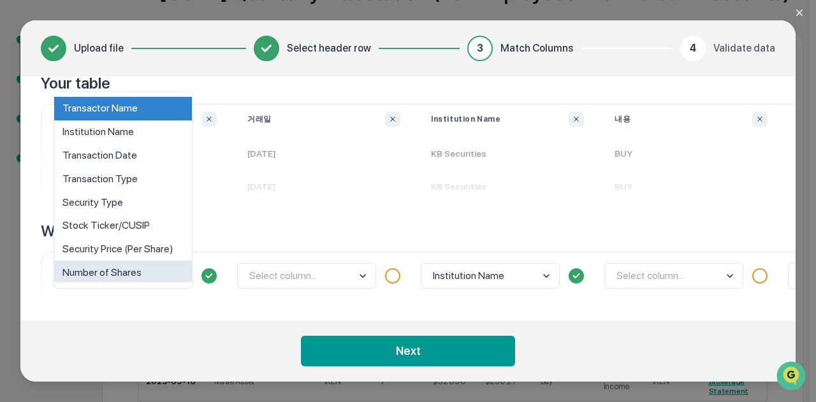
scroll to position [10, 0]
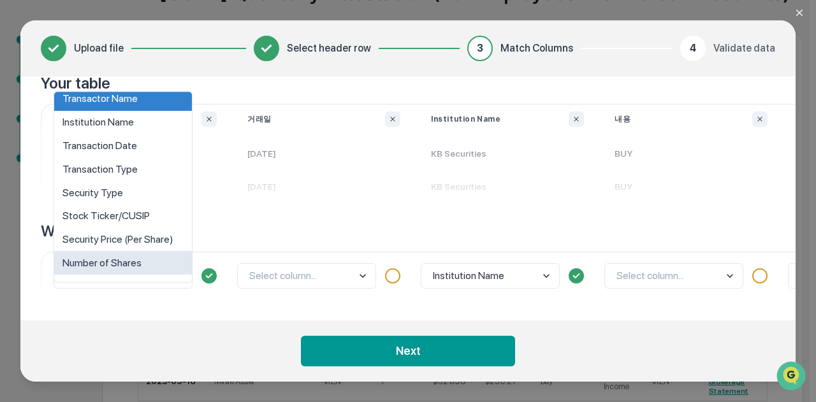
click at [167, 269] on div "Number of Shares" at bounding box center [123, 264] width 138 height 24
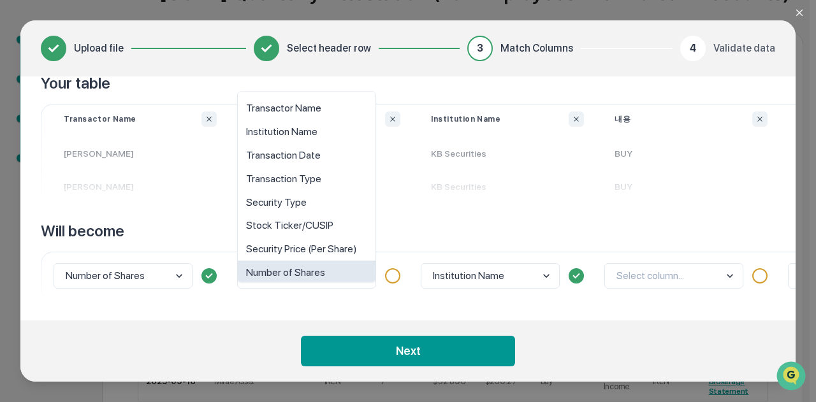
click at [323, 274] on body "Get Approval Content & Transactions Company Policies & Documents My Compliance …" at bounding box center [405, 194] width 810 height 644
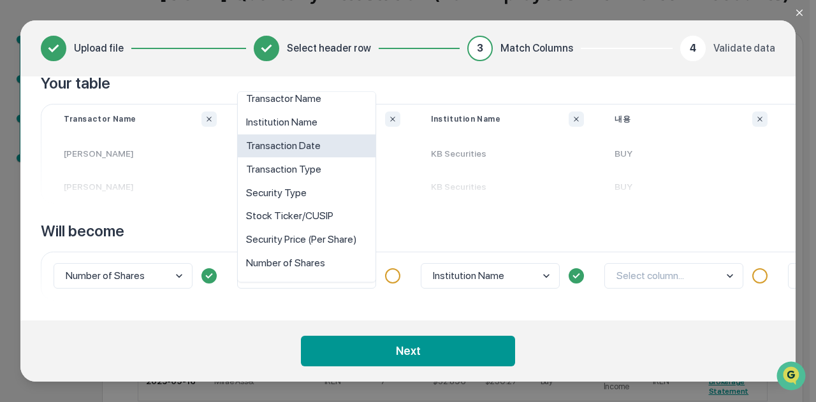
click at [305, 151] on div "Transaction Date" at bounding box center [307, 147] width 138 height 24
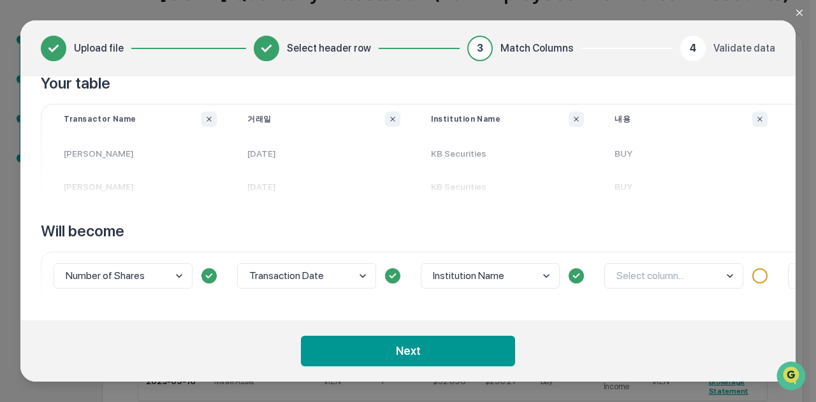
drag, startPoint x: 392, startPoint y: 313, endPoint x: 451, endPoint y: 325, distance: 60.4
click at [504, 320] on div "Match Columns Your table Transactor Name [PERSON_NAME] [PERSON_NAME] 거래일 [DATE]…" at bounding box center [407, 199] width 775 height 244
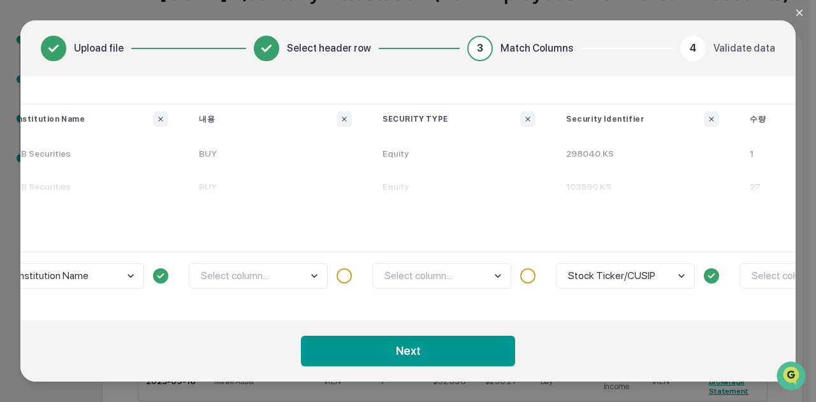
scroll to position [73, 496]
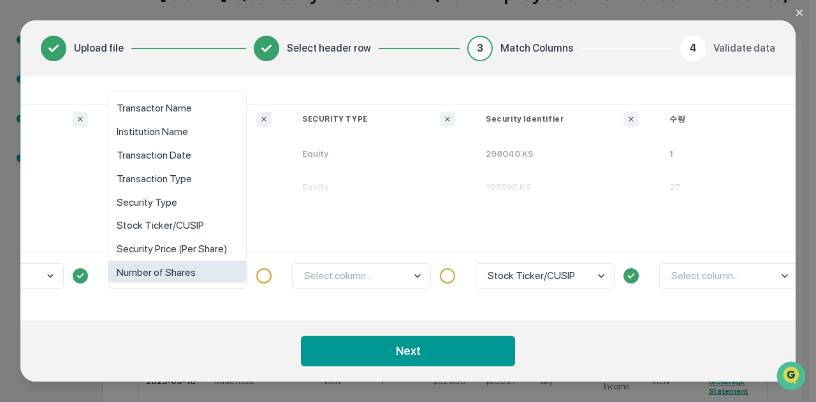
click at [194, 270] on body "Get Approval Content & Transactions Company Policies & Documents My Compliance …" at bounding box center [405, 194] width 810 height 644
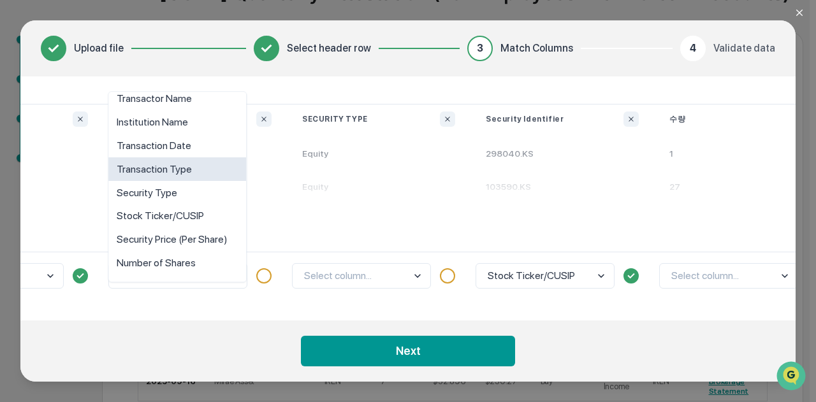
click at [191, 168] on div "Transaction Type" at bounding box center [177, 170] width 138 height 24
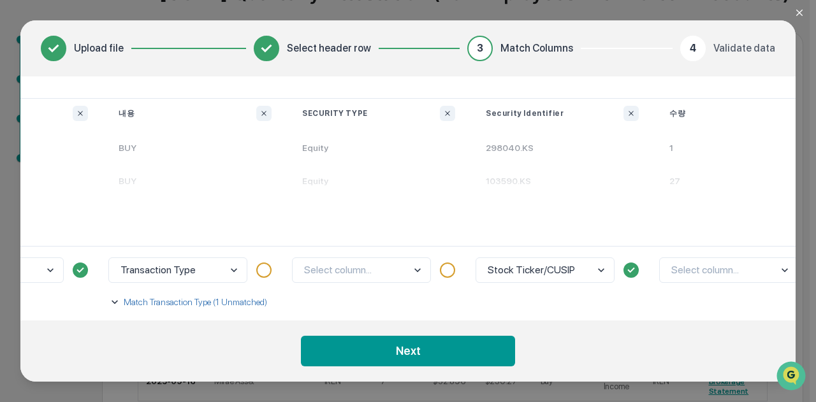
click at [187, 302] on p "Match Transaction Type (1 Unmatched)" at bounding box center [194, 302] width 146 height 13
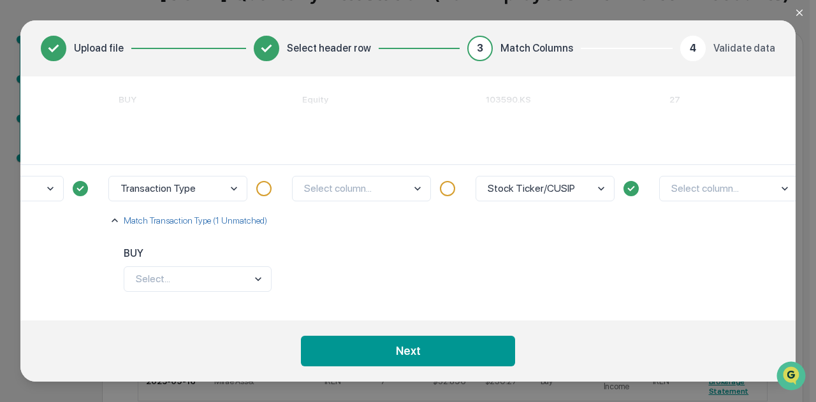
scroll to position [180, 496]
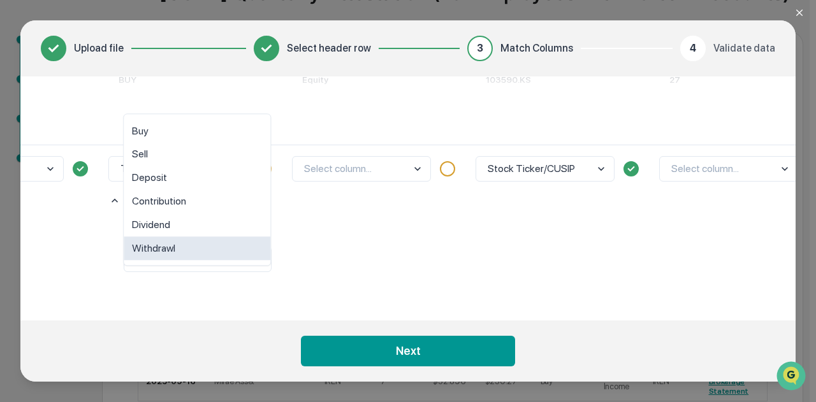
click at [198, 257] on body "Get Approval Content & Transactions Company Policies & Documents My Compliance …" at bounding box center [405, 194] width 810 height 644
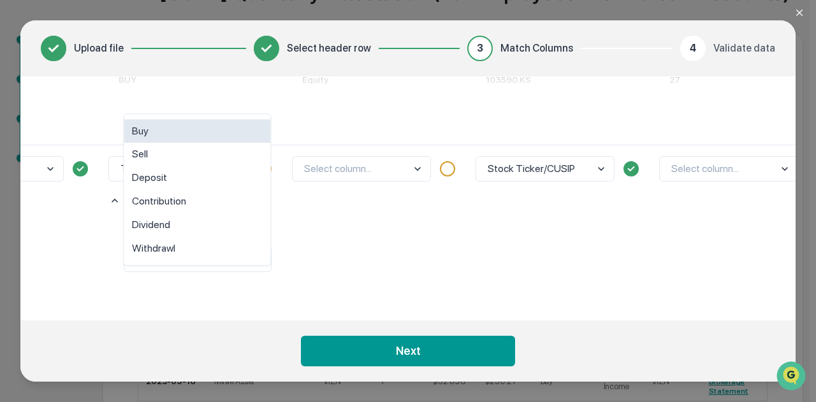
click at [161, 135] on div "Buy" at bounding box center [197, 132] width 147 height 24
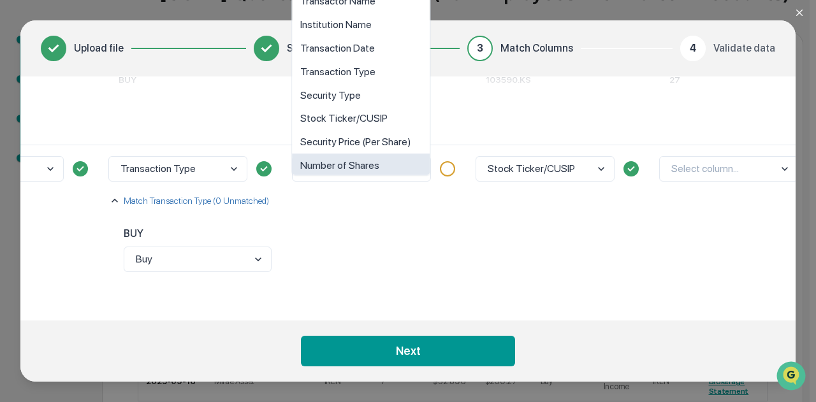
click at [374, 161] on body "Get Approval Content & Transactions Company Policies & Documents My Compliance …" at bounding box center [405, 194] width 810 height 644
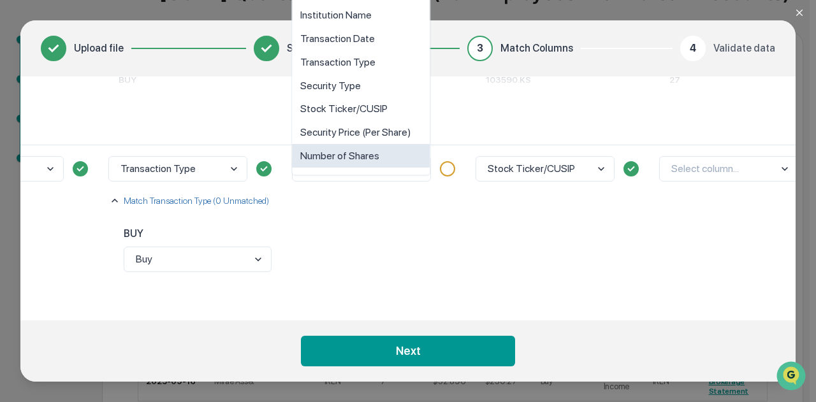
click at [369, 228] on div "option Number of Shares focused, 8 of 10. 10 results available. Use Up and Down…" at bounding box center [379, 223] width 184 height 156
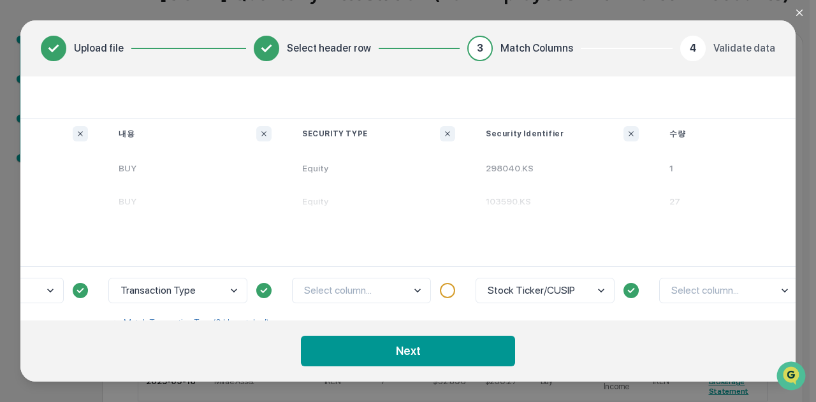
scroll to position [180, 496]
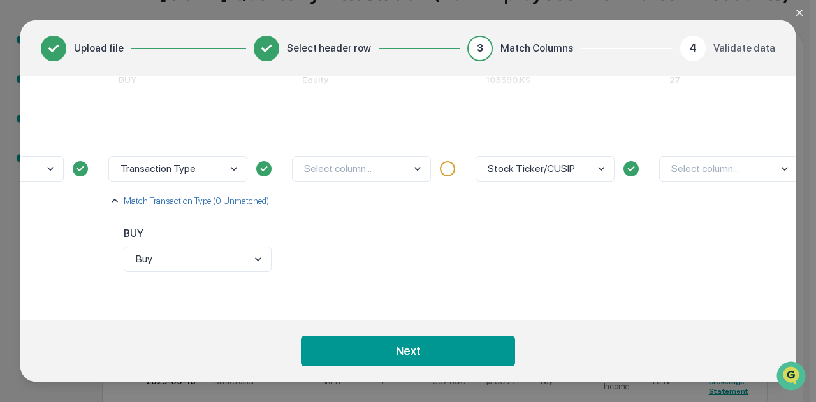
click at [397, 169] on body "Get Approval Content & Transactions Company Policies & Documents My Compliance …" at bounding box center [405, 194] width 810 height 644
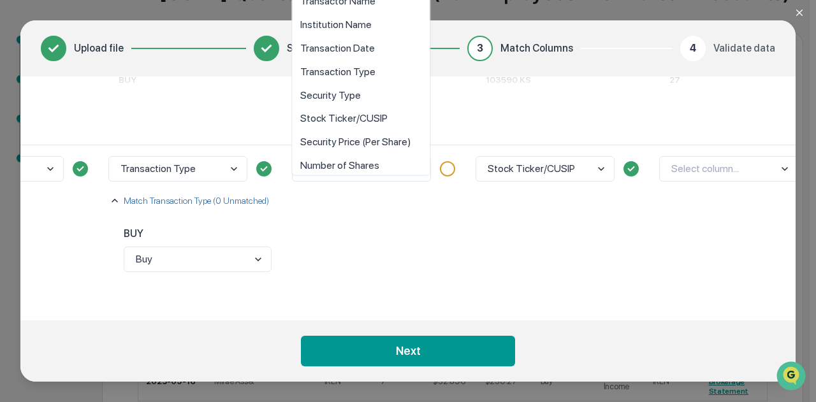
scroll to position [10, 0]
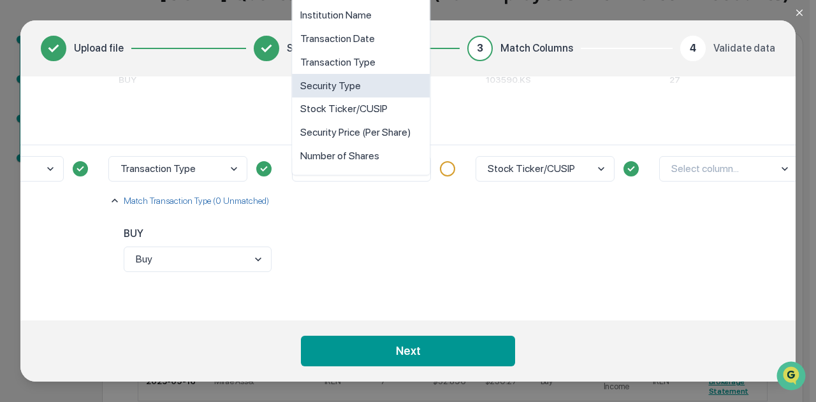
click at [374, 82] on div "Security Type" at bounding box center [361, 86] width 138 height 24
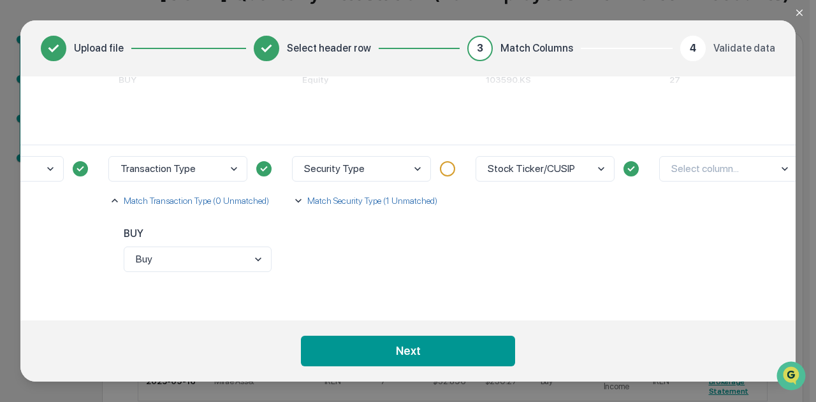
click at [385, 195] on p "Match Security Type (1 Unmatched)" at bounding box center [371, 200] width 133 height 13
click at [386, 252] on body "Get Approval Content & Transactions Company Policies & Documents My Compliance …" at bounding box center [405, 194] width 810 height 644
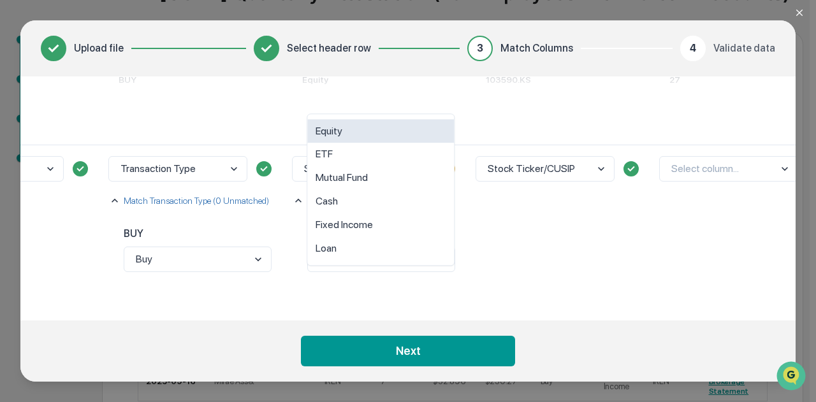
click at [356, 135] on div "Equity" at bounding box center [380, 132] width 147 height 24
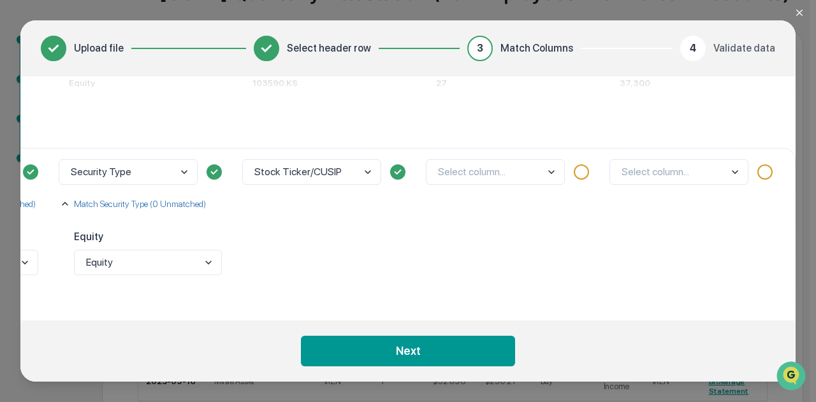
scroll to position [180, 736]
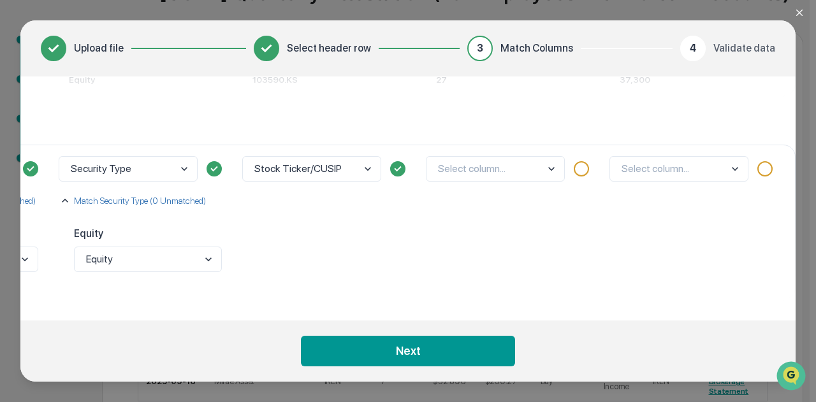
click at [529, 163] on body "Get Approval Content & Transactions Company Policies & Documents My Compliance …" at bounding box center [405, 194] width 810 height 644
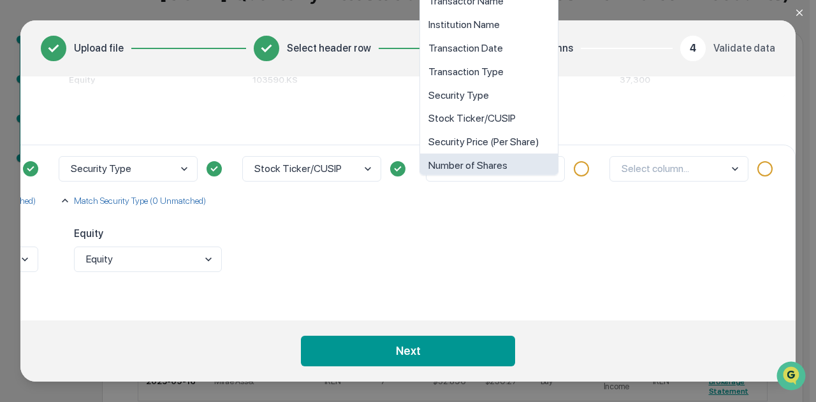
scroll to position [10, 0]
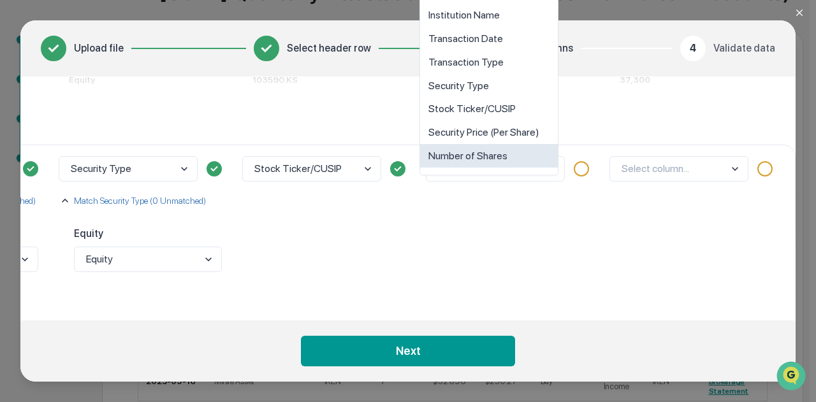
click at [522, 158] on div "Number of Shares" at bounding box center [489, 157] width 138 height 24
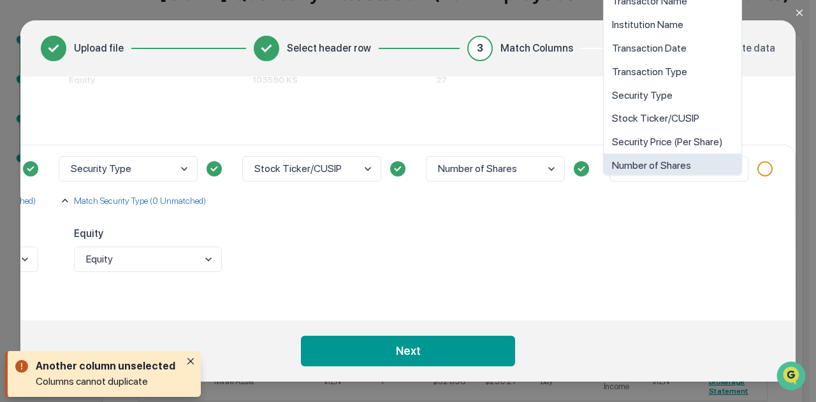
click at [653, 160] on body "Get Approval Content & Transactions Company Policies & Documents My Compliance …" at bounding box center [405, 194] width 810 height 644
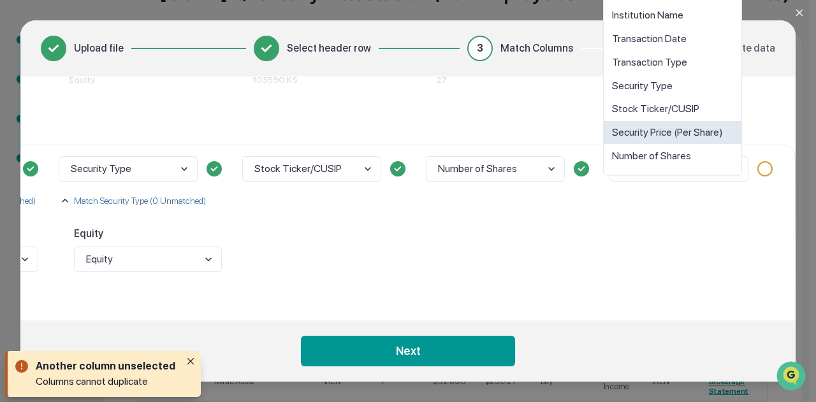
click at [667, 133] on div "Security Price (Per Share)" at bounding box center [673, 133] width 138 height 24
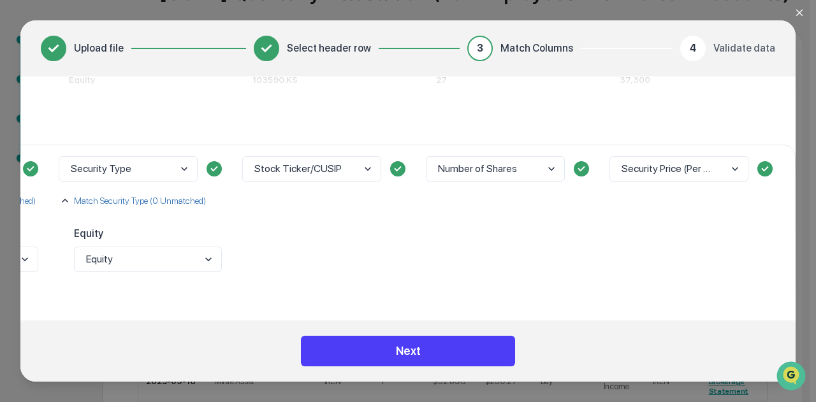
click at [418, 349] on button "Next" at bounding box center [408, 351] width 214 height 31
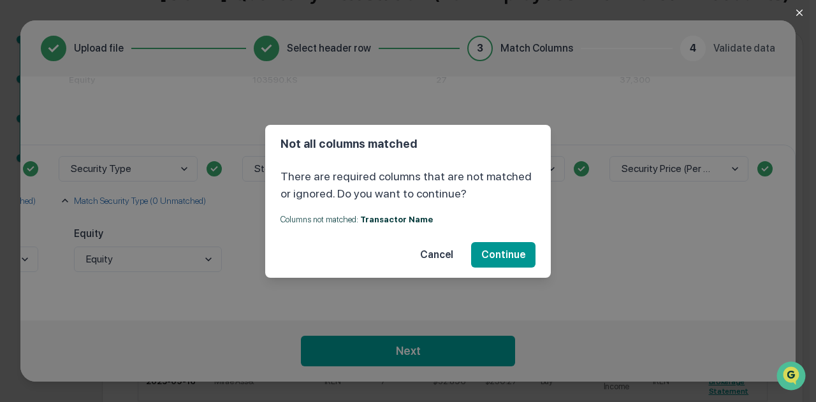
click at [441, 260] on button "Cancel" at bounding box center [437, 255] width 54 height 26
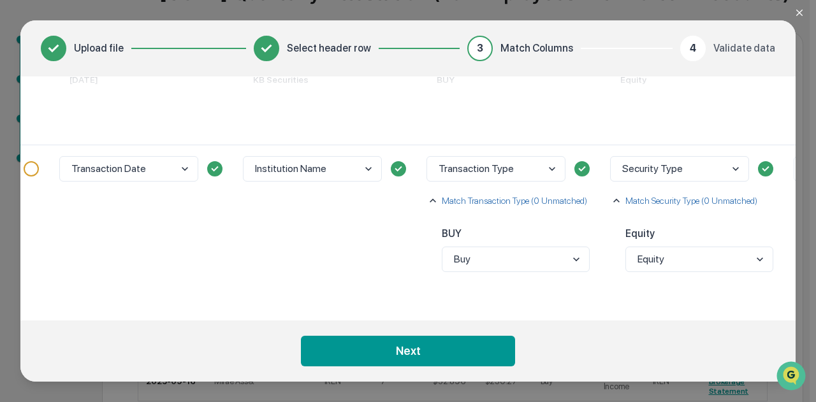
scroll to position [180, 0]
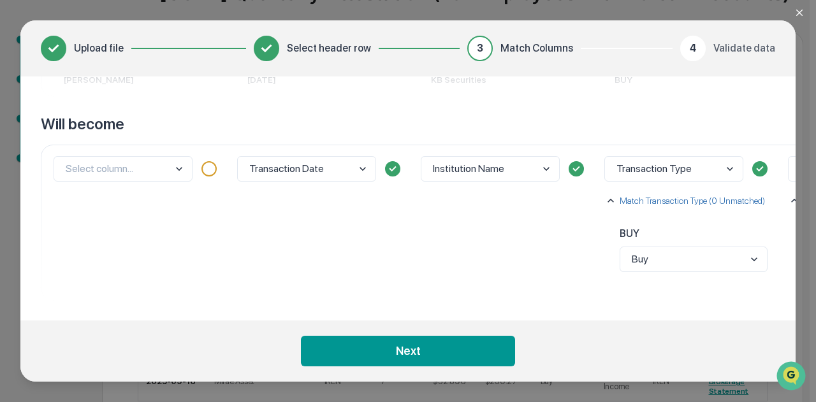
click at [158, 163] on body "Get Approval Content & Transactions Company Policies & Documents My Compliance …" at bounding box center [405, 194] width 810 height 644
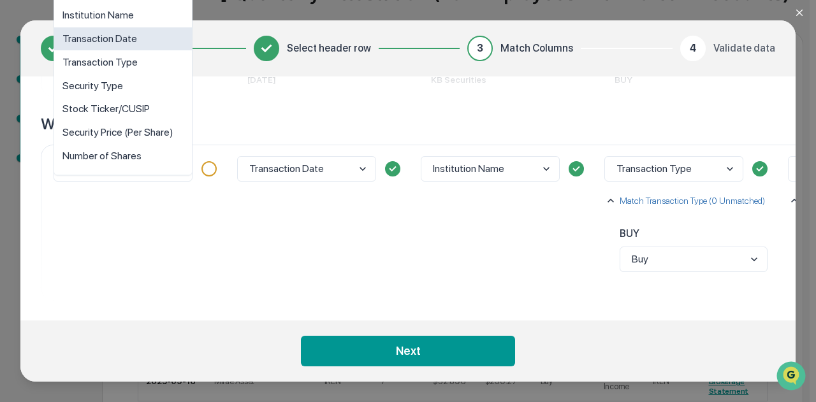
scroll to position [0, 0]
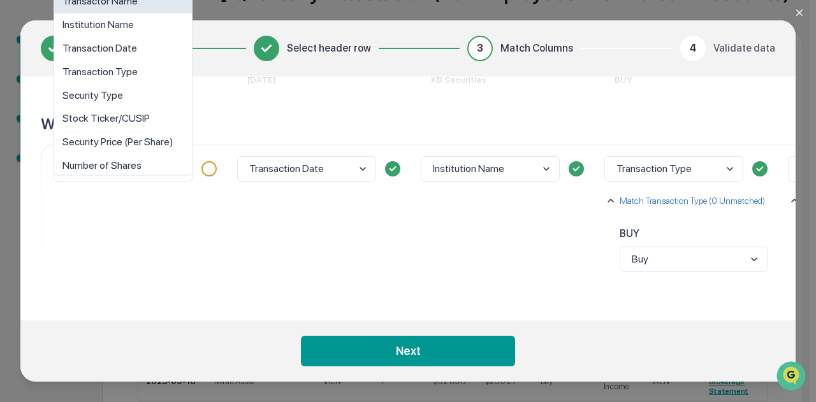
click at [140, 3] on div "Transactor Name" at bounding box center [123, 2] width 138 height 24
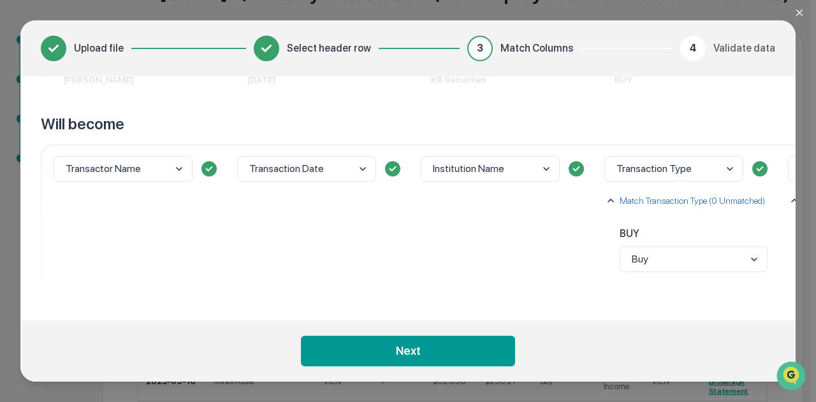
click at [395, 367] on footer "Next" at bounding box center [407, 351] width 775 height 61
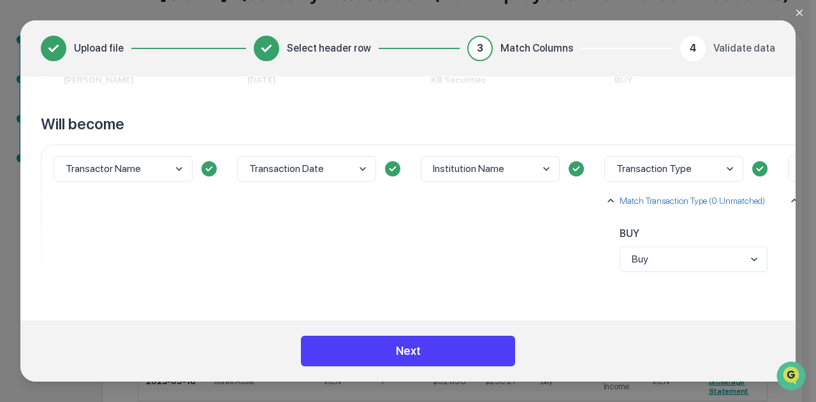
click at [402, 346] on button "Next" at bounding box center [408, 351] width 214 height 31
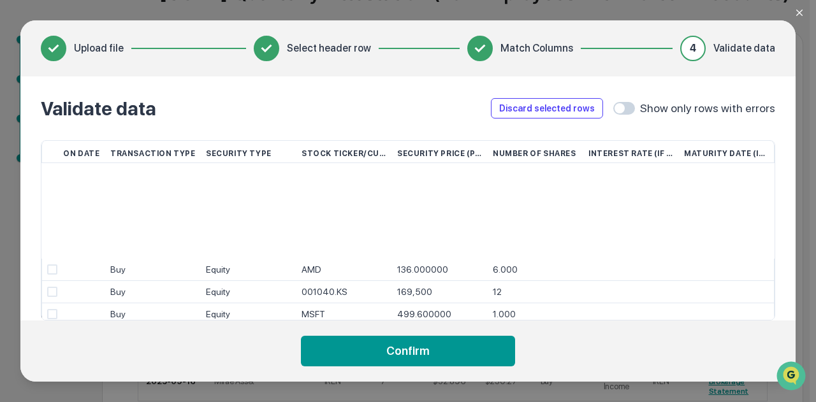
scroll to position [875, 251]
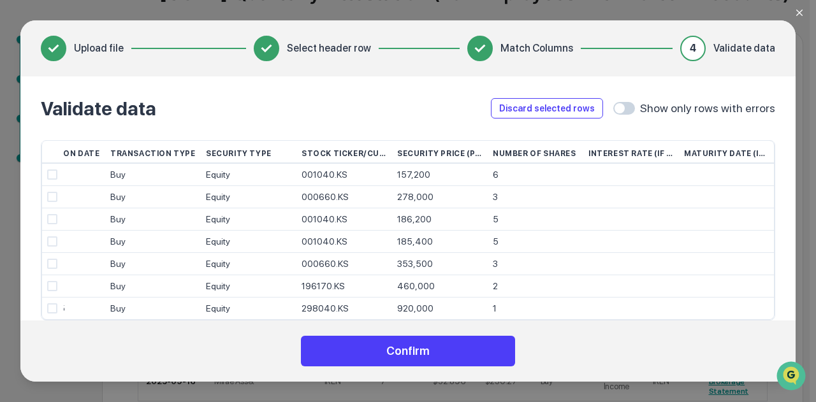
click at [430, 359] on button "Confirm" at bounding box center [408, 351] width 214 height 31
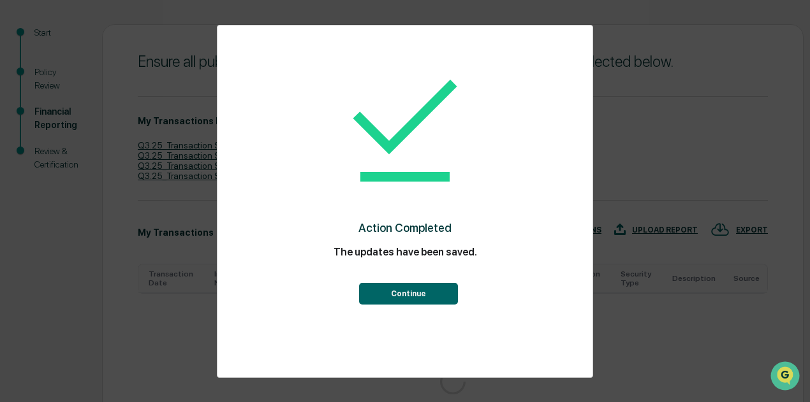
click at [426, 300] on button "Continue" at bounding box center [408, 294] width 99 height 22
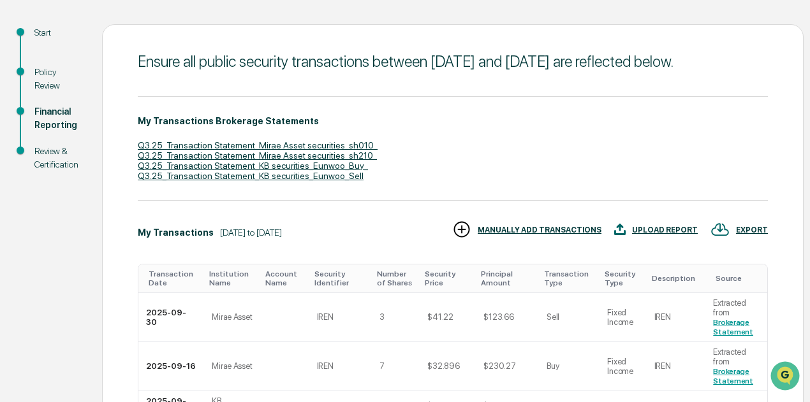
click at [662, 235] on div "UPLOAD REPORT" at bounding box center [665, 230] width 66 height 9
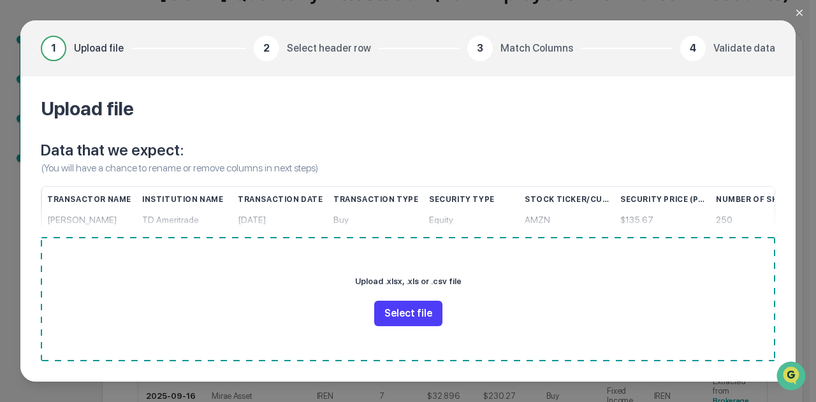
click at [404, 318] on button "Select file" at bounding box center [408, 314] width 68 height 26
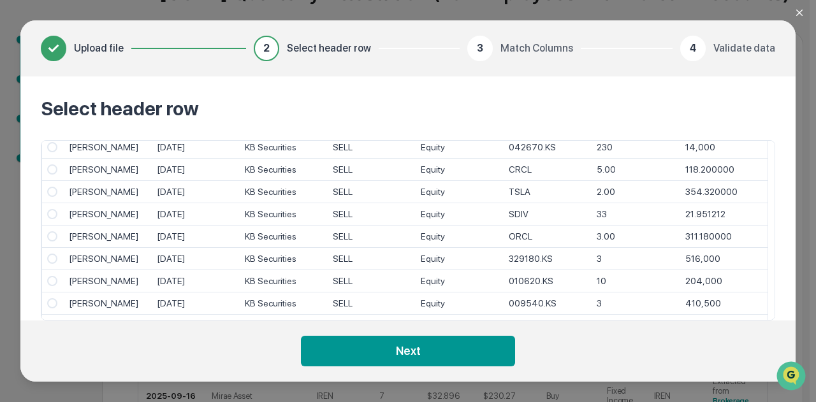
scroll to position [65, 0]
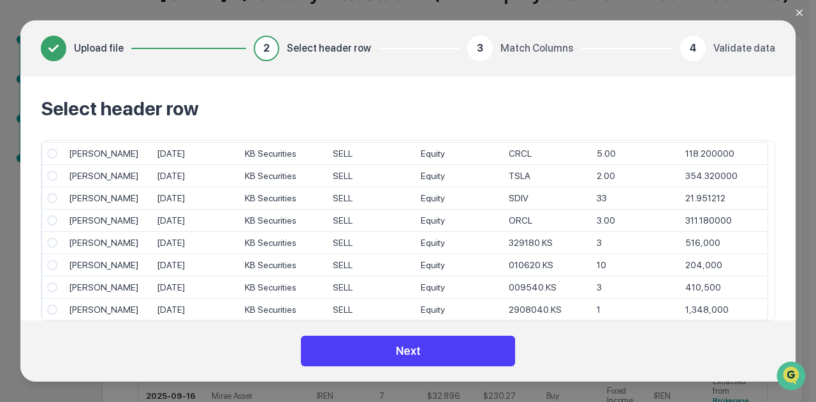
click at [378, 349] on button "Next" at bounding box center [408, 351] width 214 height 31
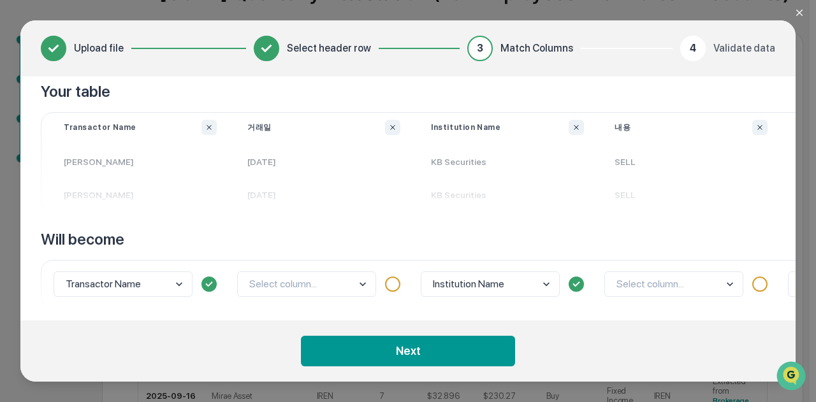
scroll to position [73, 0]
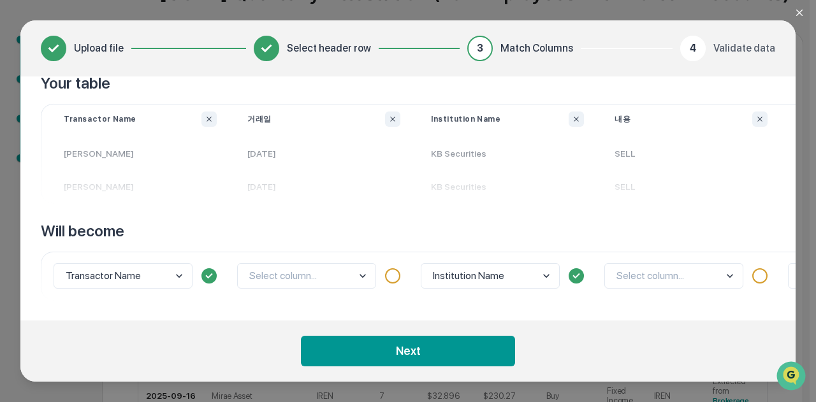
click at [140, 266] on body "Get Approval Content & Transactions Company Policies & Documents My Compliance …" at bounding box center [405, 323] width 810 height 903
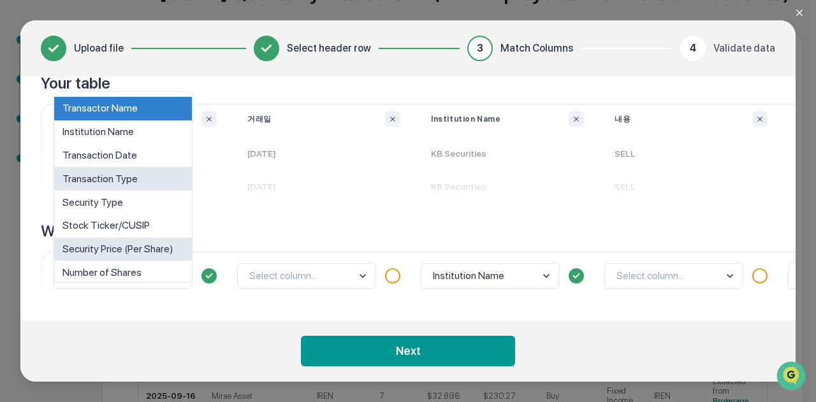
scroll to position [10, 0]
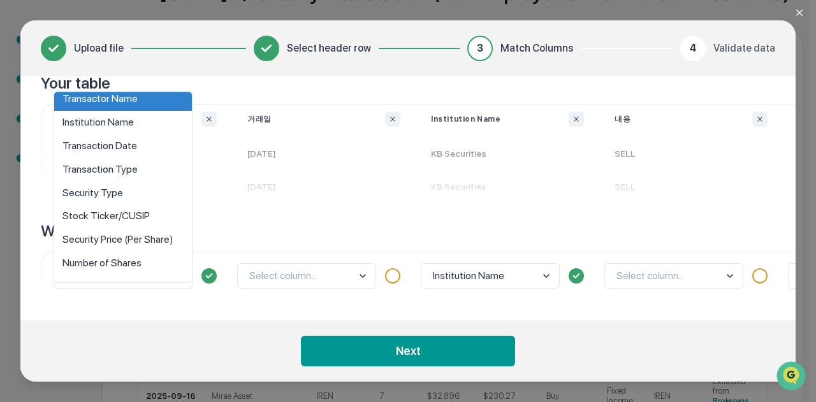
click at [149, 103] on div "Transactor Name" at bounding box center [123, 99] width 138 height 24
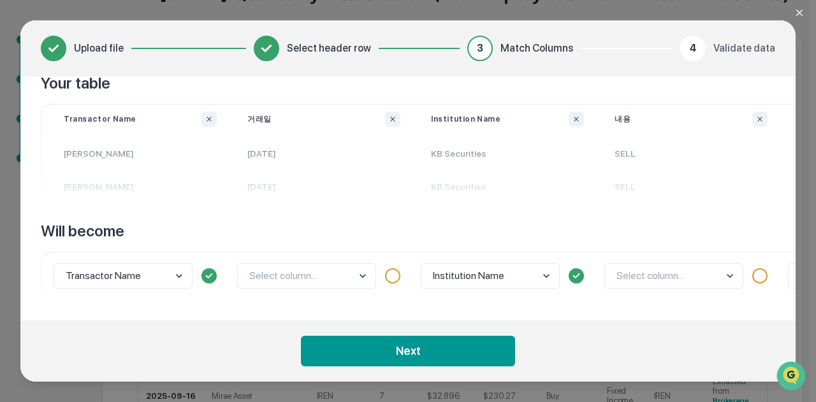
click at [323, 276] on body "Get Approval Content & Transactions Company Policies & Documents My Compliance …" at bounding box center [405, 323] width 810 height 903
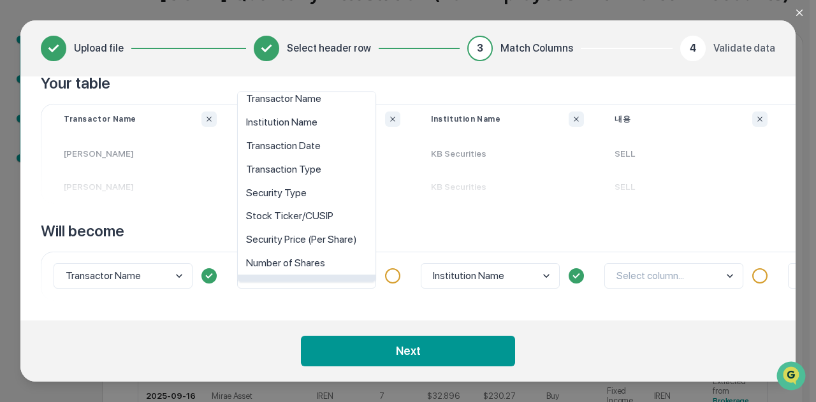
click at [323, 276] on div "Interest Rate (If Applicable)" at bounding box center [307, 287] width 138 height 24
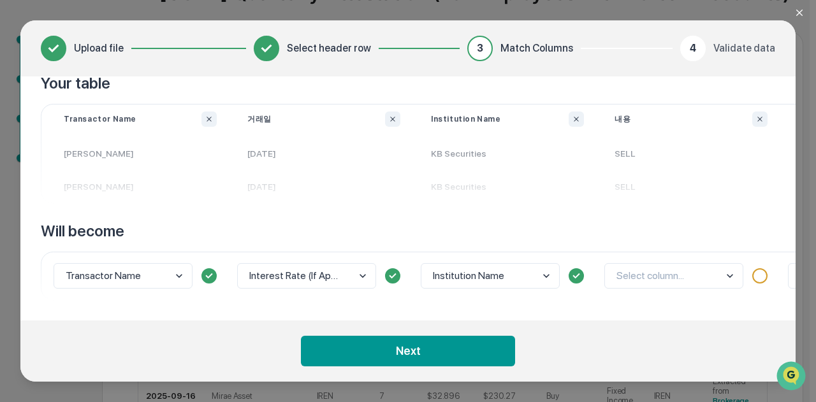
click at [323, 276] on body "Get Approval Content & Transactions Company Policies & Documents My Compliance …" at bounding box center [405, 323] width 810 height 903
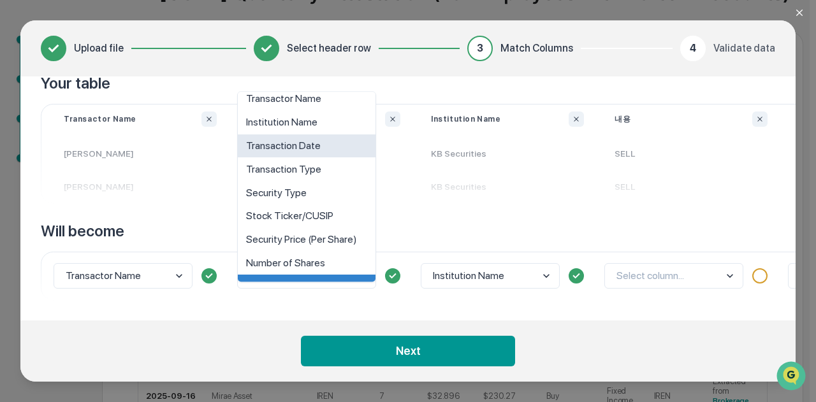
click at [317, 145] on div "Transaction Date" at bounding box center [307, 147] width 138 height 24
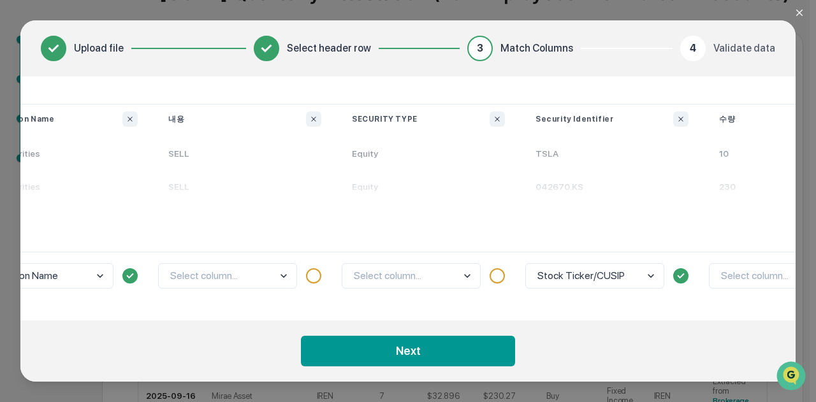
scroll to position [73, 443]
click at [223, 264] on body "Get Approval Content & Transactions Company Policies & Documents My Compliance …" at bounding box center [405, 323] width 810 height 903
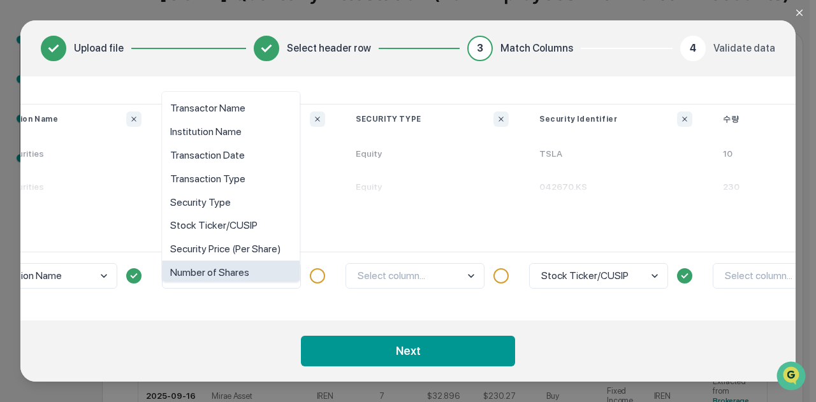
scroll to position [10, 0]
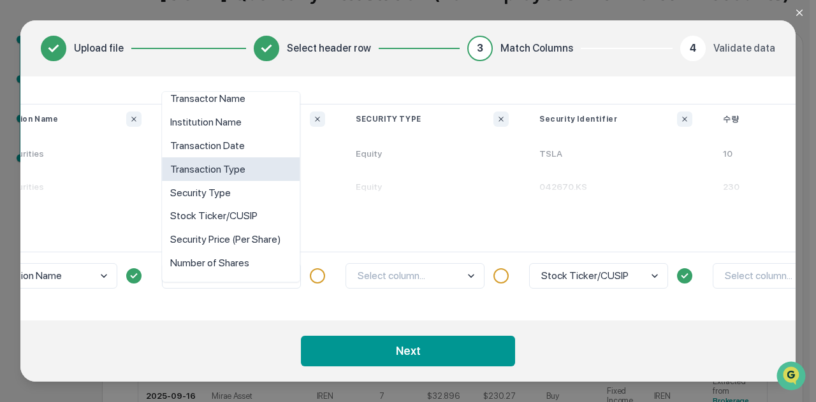
click at [233, 170] on div "Transaction Type" at bounding box center [231, 170] width 138 height 24
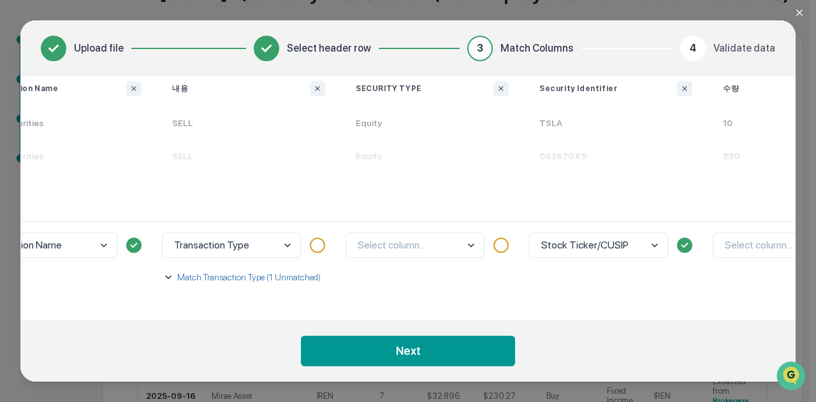
scroll to position [111, 443]
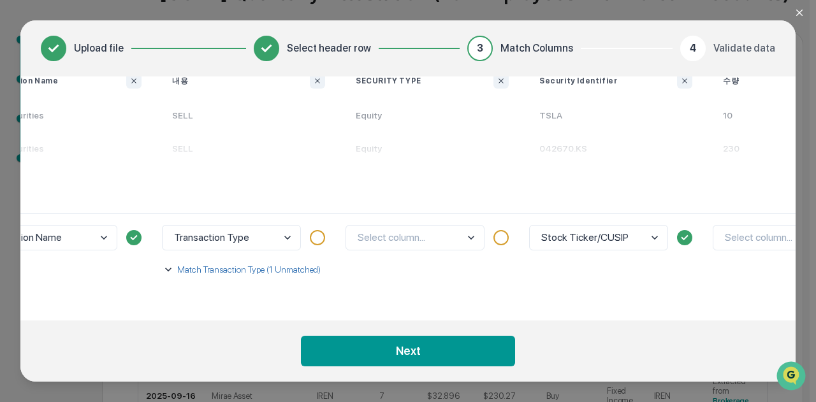
click at [216, 267] on p "Match Transaction Type (1 Unmatched)" at bounding box center [248, 269] width 146 height 13
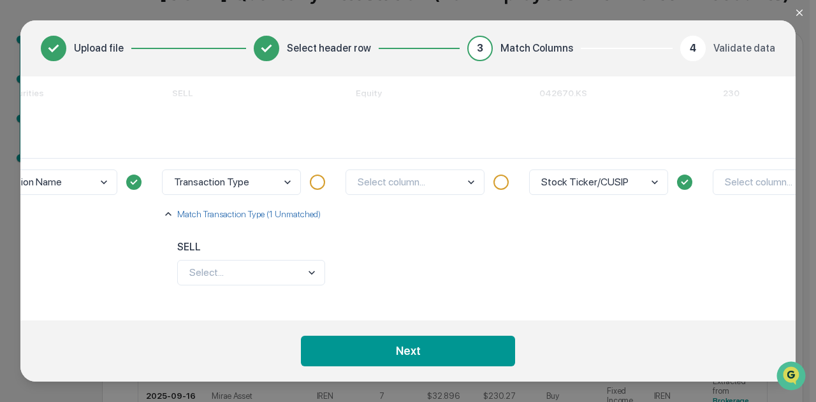
scroll to position [180, 443]
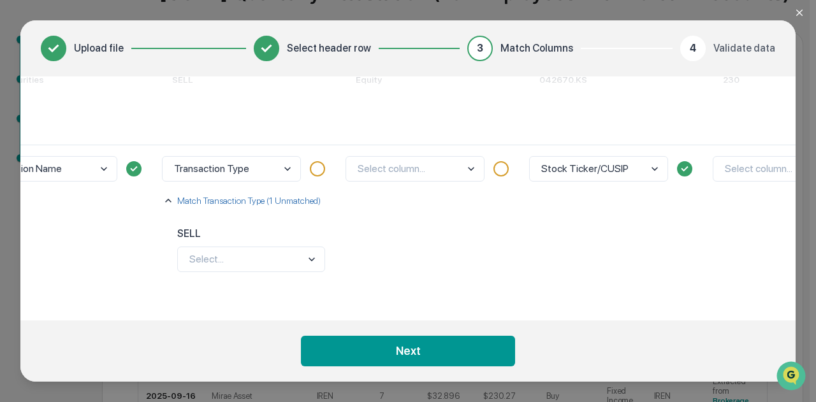
click at [210, 251] on body "Get Approval Content & Transactions Company Policies & Documents My Compliance …" at bounding box center [405, 323] width 810 height 903
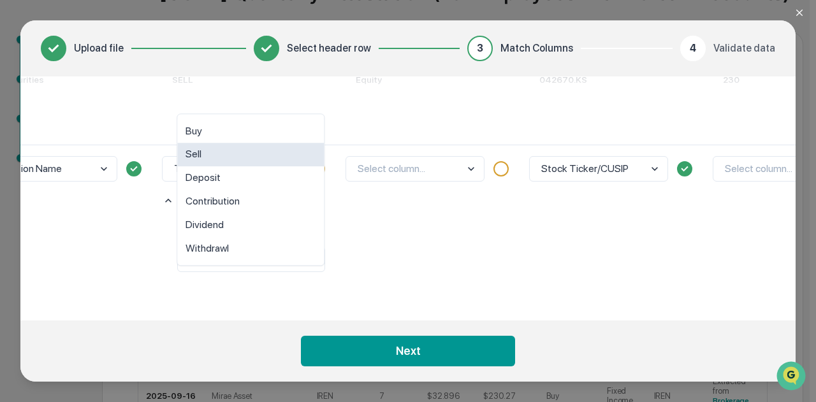
click at [209, 159] on div "Sell" at bounding box center [250, 155] width 147 height 24
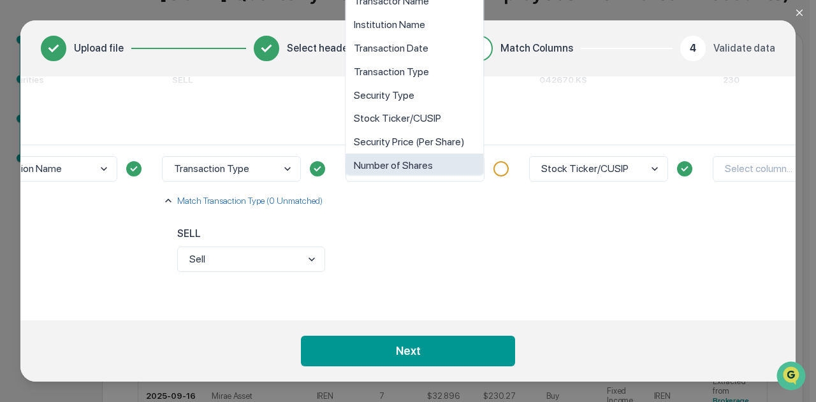
click at [443, 163] on body "Get Approval Content & Transactions Company Policies & Documents My Compliance …" at bounding box center [405, 323] width 810 height 903
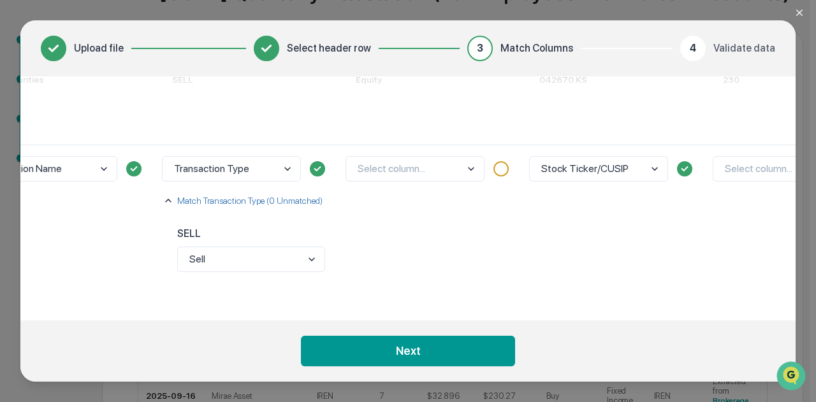
click at [423, 232] on div "Select column..." at bounding box center [433, 223] width 184 height 156
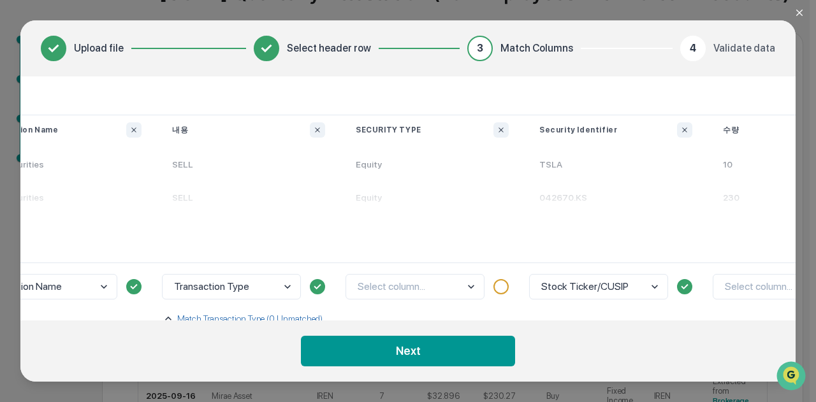
scroll to position [52, 443]
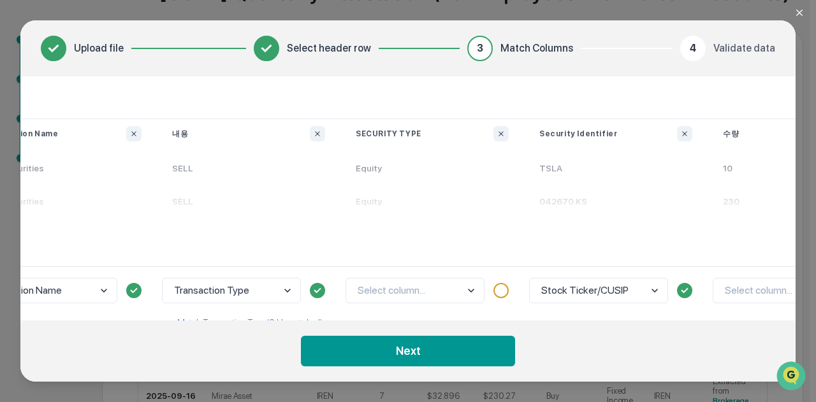
click at [416, 293] on body "Get Approval Content & Transactions Company Policies & Documents My Compliance …" at bounding box center [405, 323] width 810 height 903
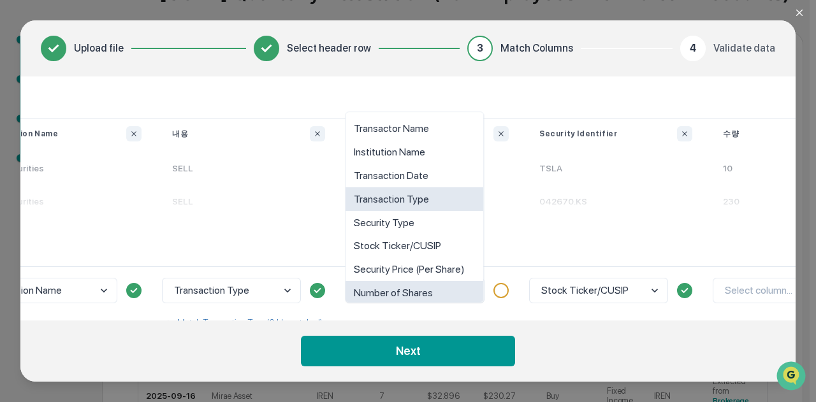
scroll to position [10, 0]
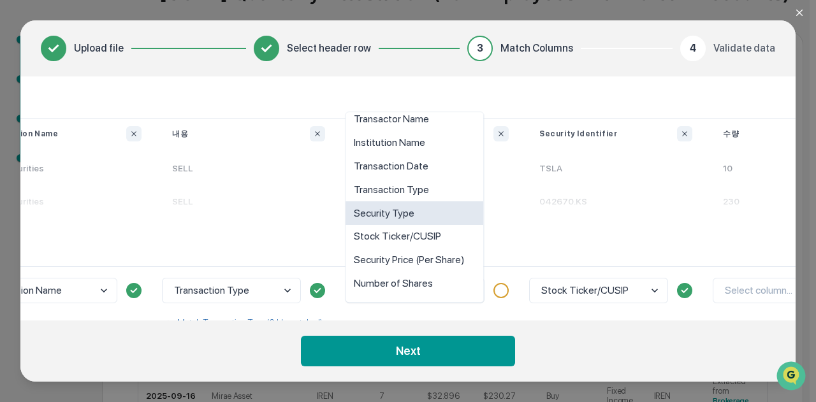
click at [411, 209] on div "Security Type" at bounding box center [415, 214] width 138 height 24
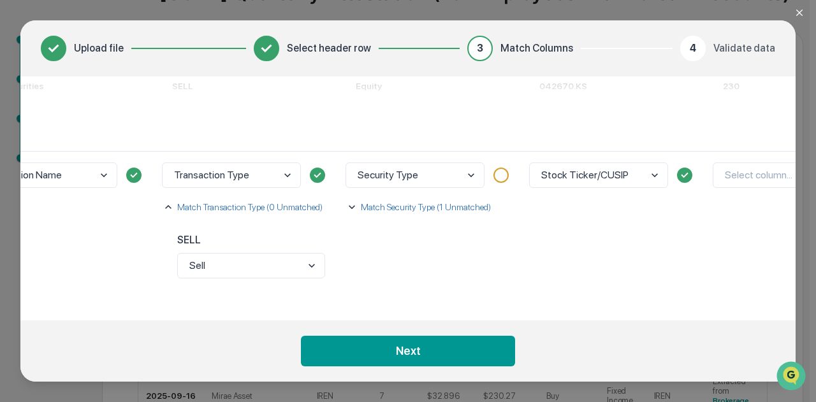
scroll to position [180, 443]
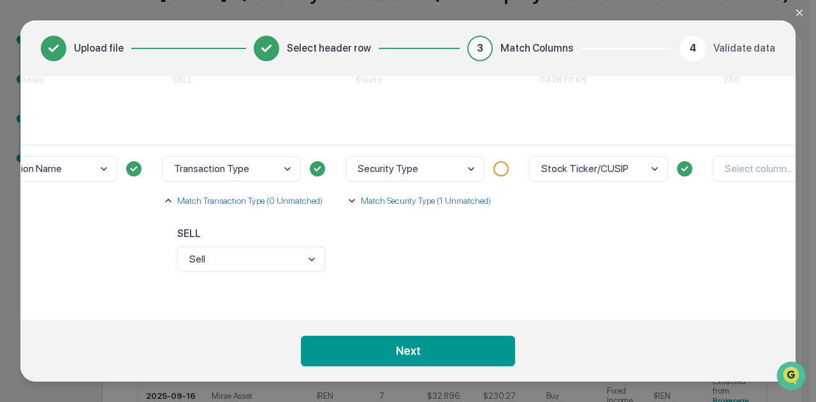
click at [416, 195] on p "Match Security Type (1 Unmatched)" at bounding box center [424, 200] width 133 height 13
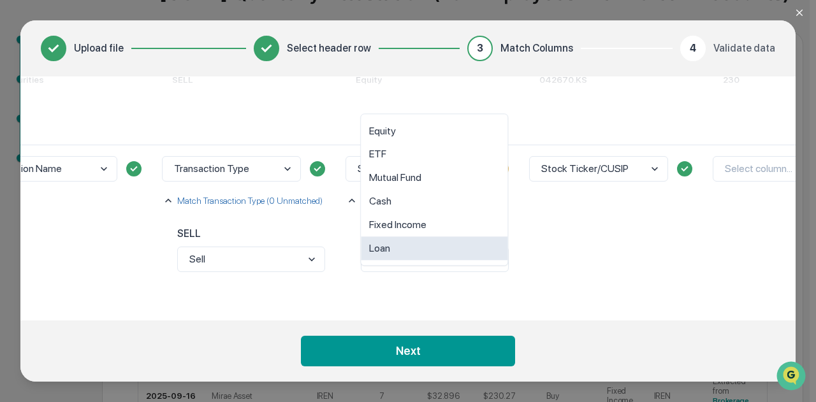
click at [411, 251] on body "Get Approval Content & Transactions Company Policies & Documents My Compliance …" at bounding box center [405, 323] width 810 height 903
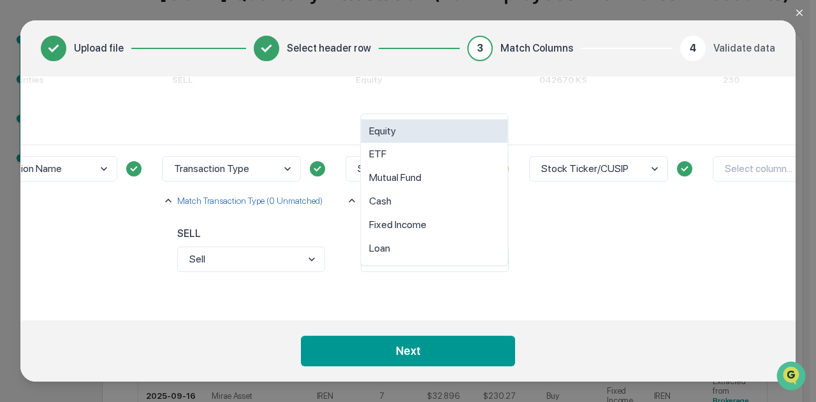
click at [406, 135] on div "Equity" at bounding box center [434, 132] width 147 height 24
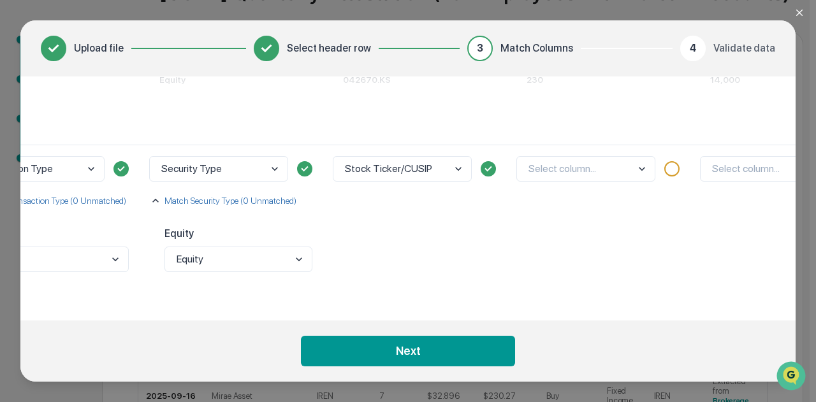
scroll to position [0, 0]
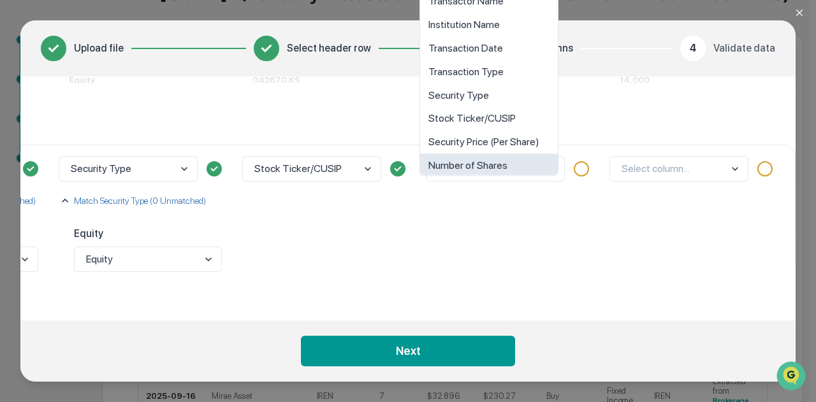
click at [496, 162] on body "Get Approval Content & Transactions Company Policies & Documents My Compliance …" at bounding box center [405, 323] width 810 height 903
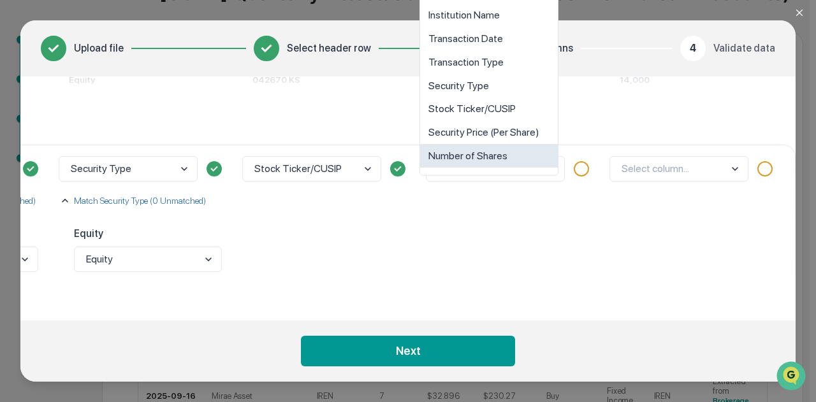
drag, startPoint x: 487, startPoint y: 153, endPoint x: 549, endPoint y: 194, distance: 74.1
click at [489, 152] on div "Number of Shares" at bounding box center [489, 157] width 138 height 24
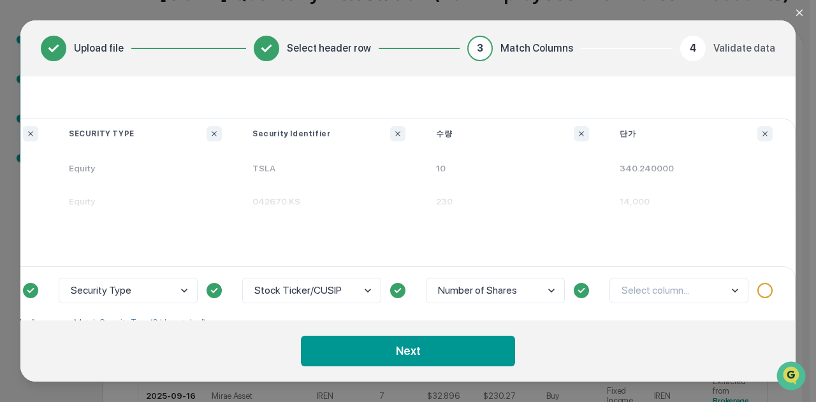
scroll to position [180, 736]
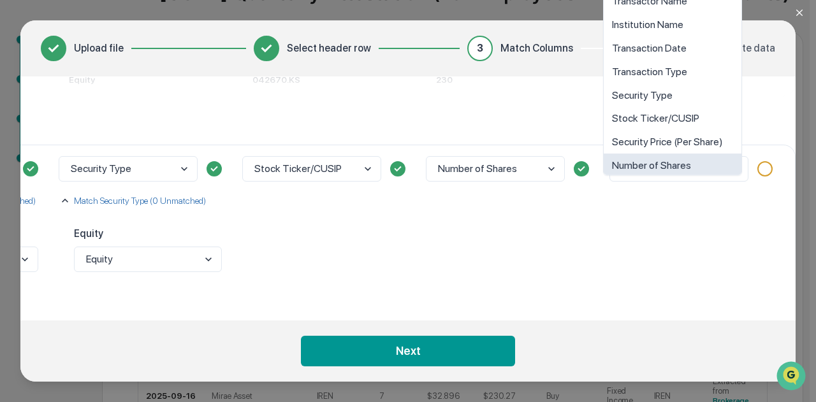
click at [689, 160] on body "Get Approval Content & Transactions Company Policies & Documents My Compliance …" at bounding box center [405, 323] width 810 height 903
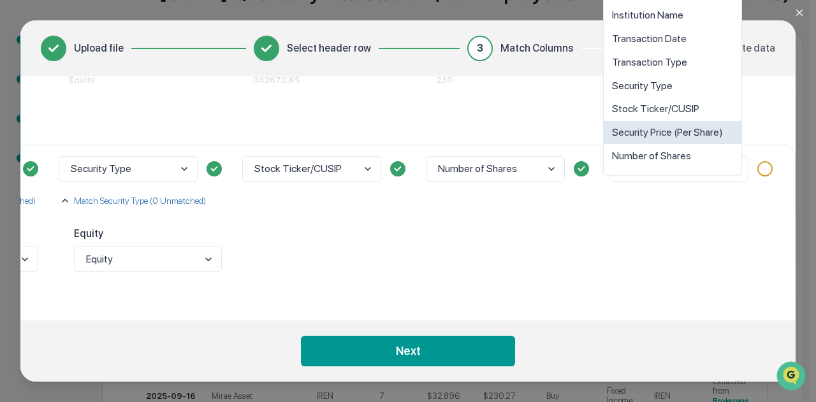
click at [689, 136] on div "Security Price (Per Share)" at bounding box center [673, 133] width 138 height 24
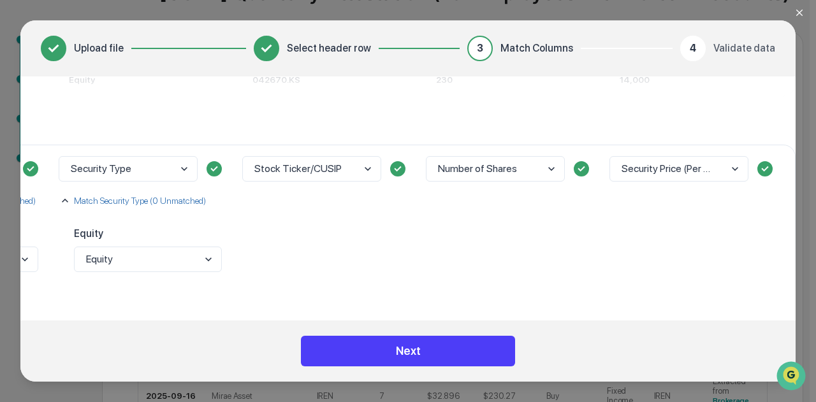
click at [478, 348] on button "Next" at bounding box center [408, 351] width 214 height 31
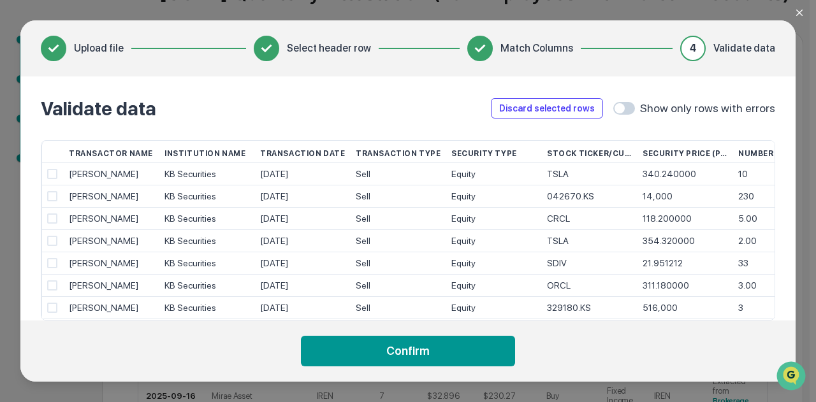
click at [478, 348] on button "Confirm" at bounding box center [408, 351] width 214 height 31
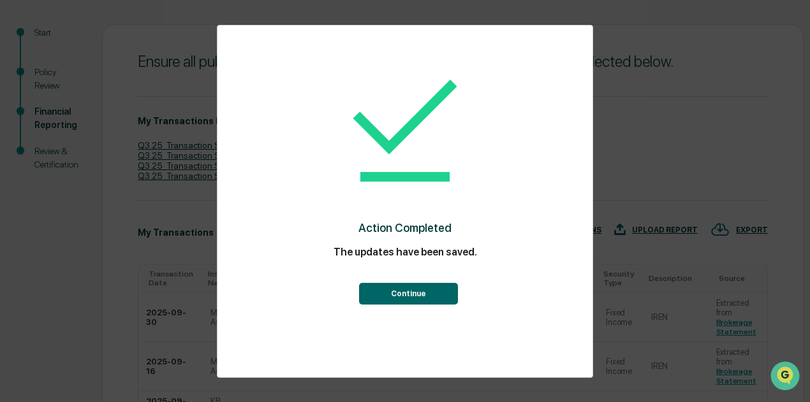
click at [411, 301] on button "Continue" at bounding box center [408, 294] width 99 height 22
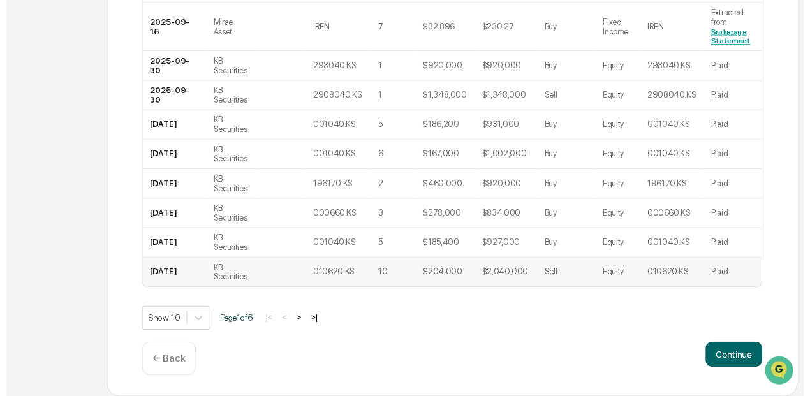
scroll to position [501, 0]
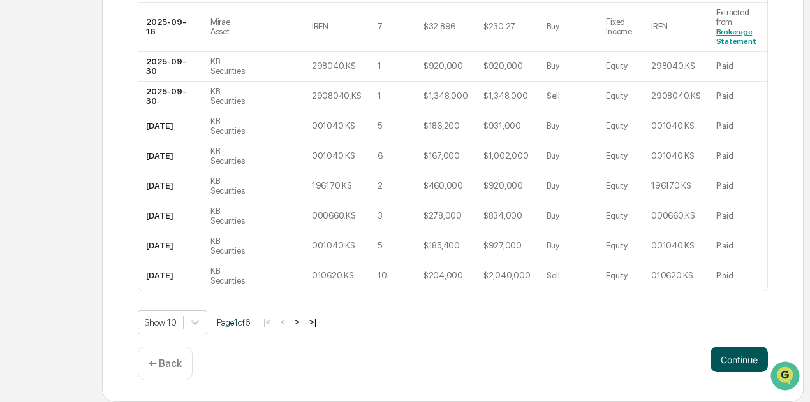
click at [729, 358] on button "Continue" at bounding box center [738, 360] width 57 height 26
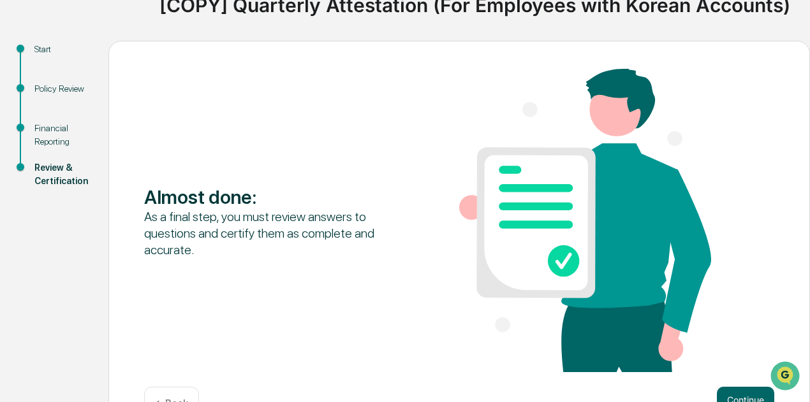
scroll to position [152, 0]
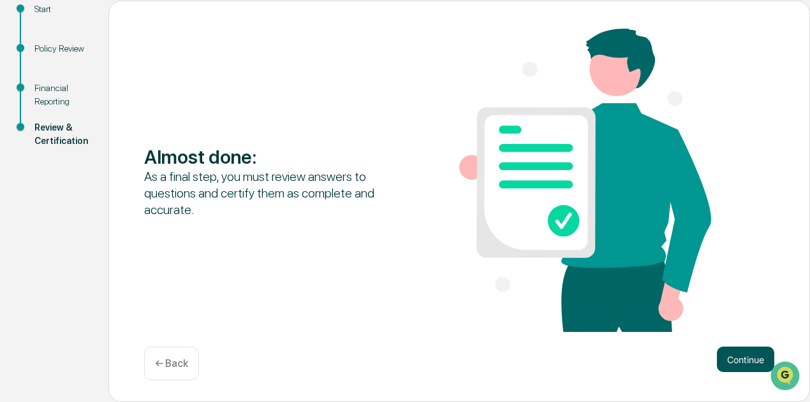
click at [724, 355] on button "Continue" at bounding box center [745, 360] width 57 height 26
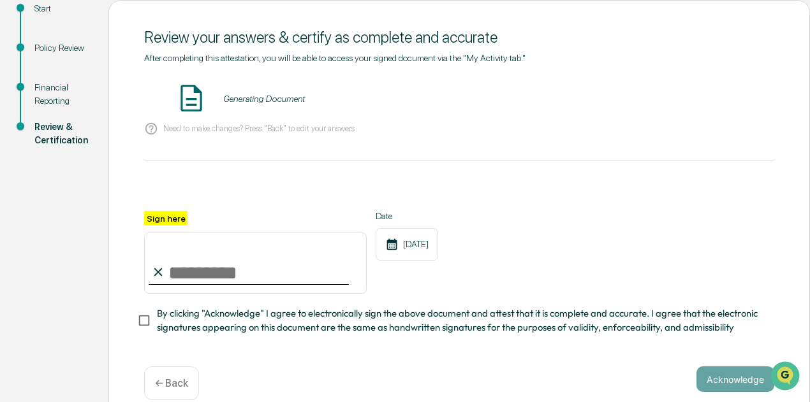
click at [245, 272] on input "Sign here" at bounding box center [255, 263] width 223 height 61
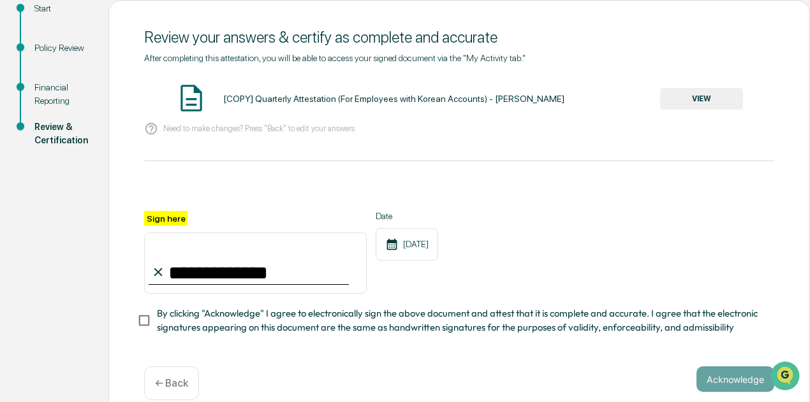
type input "**********"
click at [667, 213] on div "**********" at bounding box center [459, 257] width 630 height 154
click at [676, 98] on button "VIEW" at bounding box center [701, 99] width 83 height 22
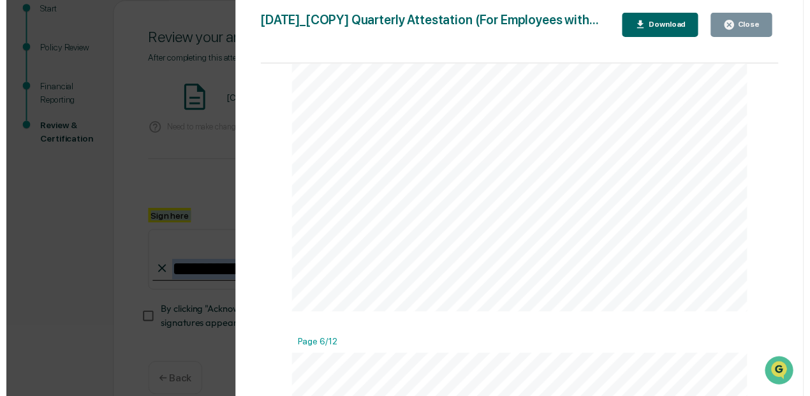
scroll to position [0, 0]
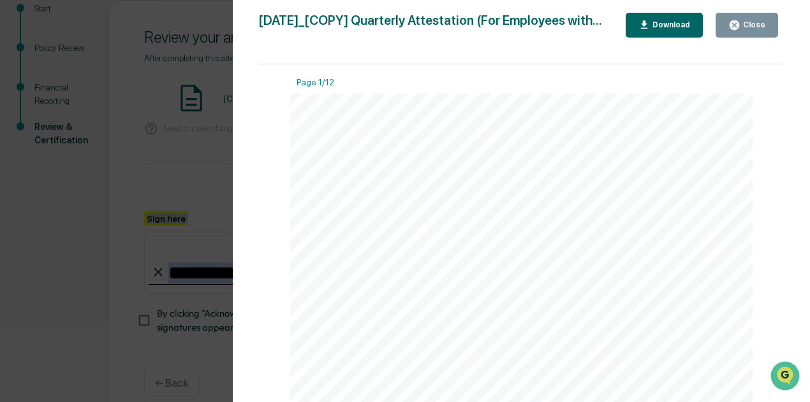
click at [758, 21] on div "Close" at bounding box center [752, 24] width 25 height 9
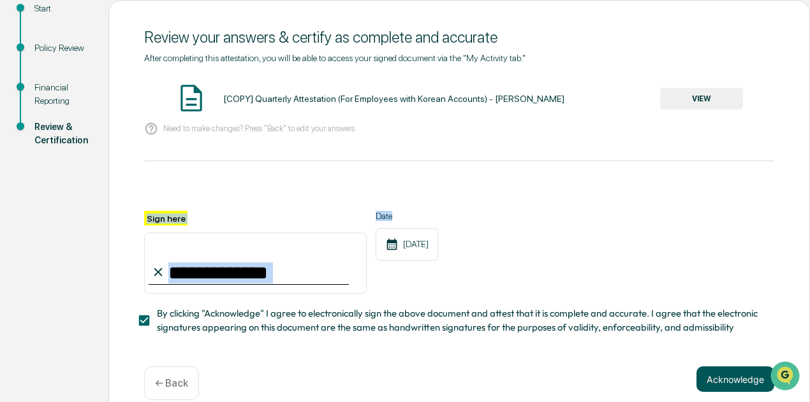
click at [743, 386] on button "Acknowledge" at bounding box center [735, 380] width 78 height 26
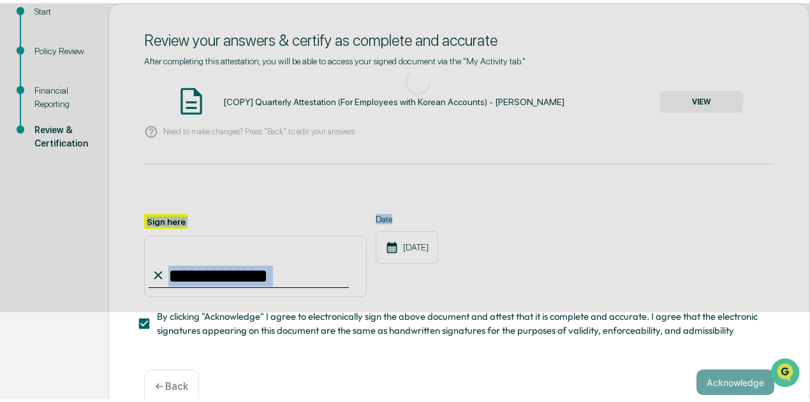
scroll to position [111, 0]
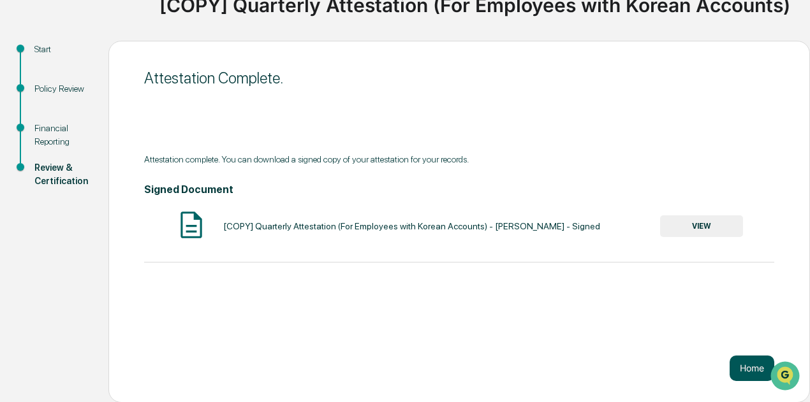
click at [736, 363] on button "Home" at bounding box center [752, 369] width 45 height 26
